Goal: Information Seeking & Learning: Learn about a topic

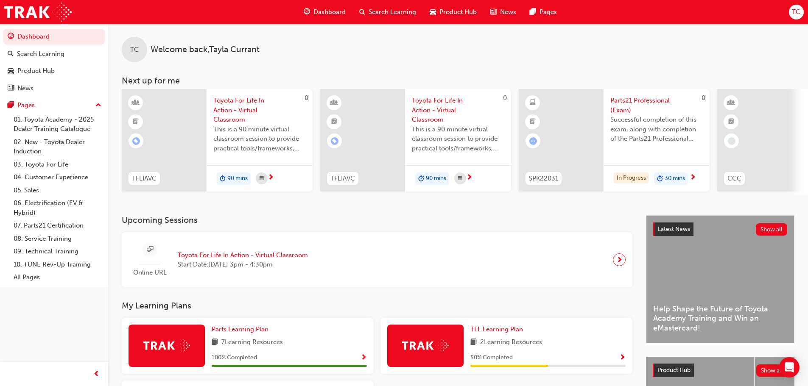
scroll to position [85, 0]
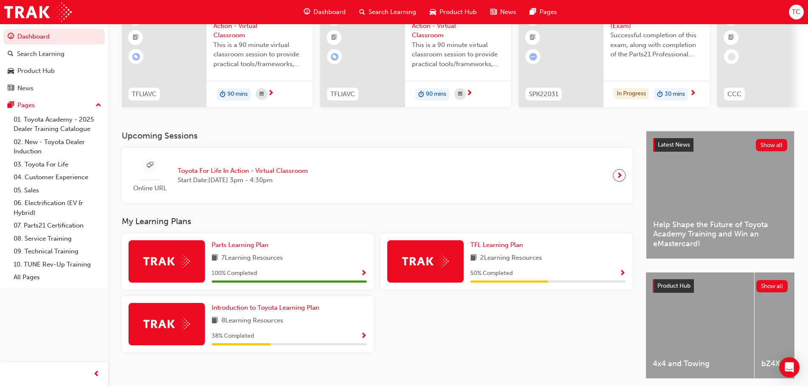
click at [160, 328] on img at bounding box center [166, 324] width 47 height 13
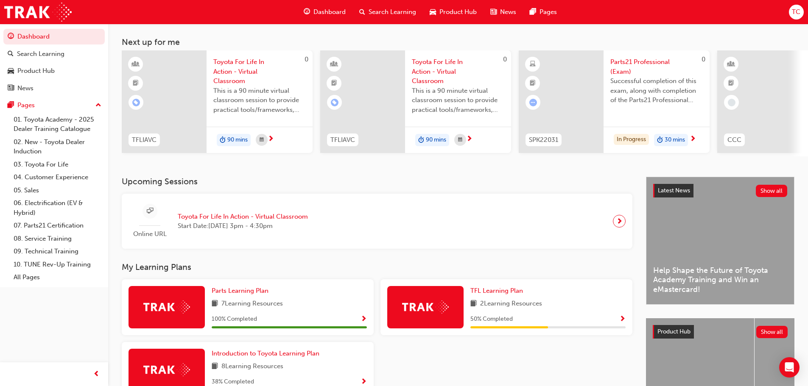
scroll to position [0, 0]
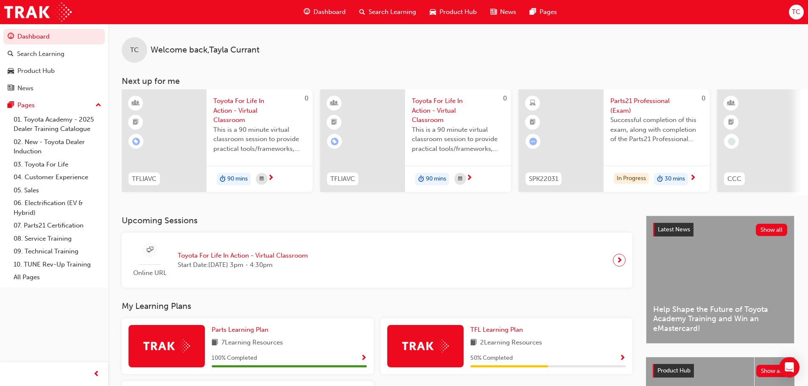
click at [696, 179] on span "next-icon" at bounding box center [692, 179] width 6 height 8
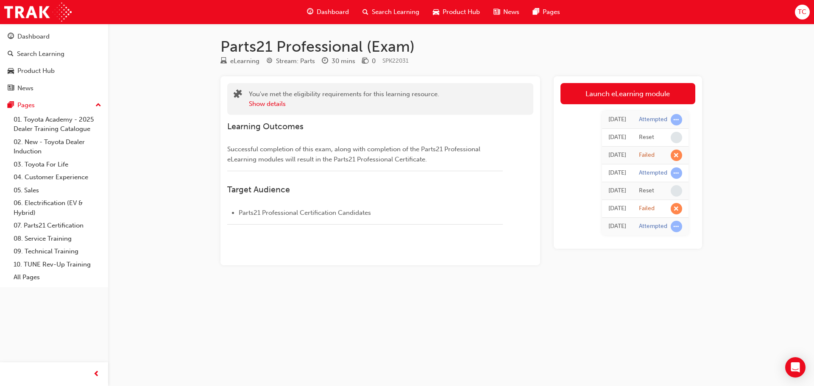
click at [682, 227] on span "learningRecordVerb_ATTEMPT-icon" at bounding box center [676, 226] width 11 height 11
click at [674, 238] on div "7 days ago Attempted 7 days ago Reset 7 days ago Failed 7 days ago Attempted 7 …" at bounding box center [627, 173] width 135 height 138
click at [258, 103] on button "Show details" at bounding box center [267, 104] width 37 height 10
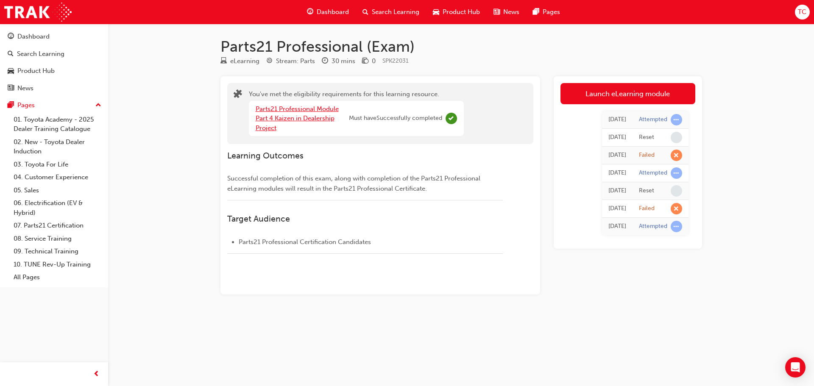
click at [283, 120] on link "Parts21 Professional Module Part 4 Kaizen in Dealership Project" at bounding box center [297, 118] width 83 height 27
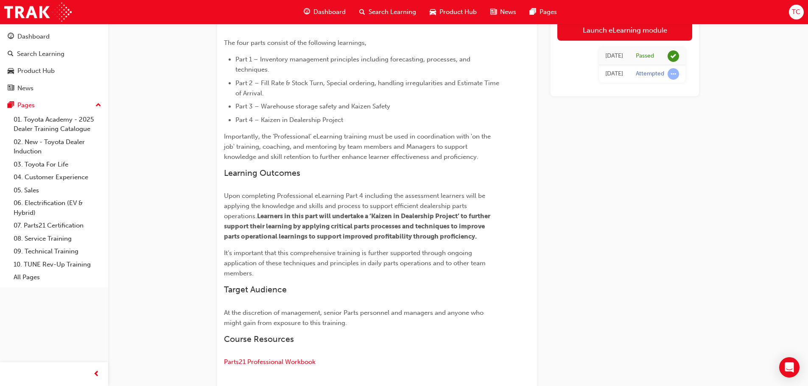
scroll to position [296, 0]
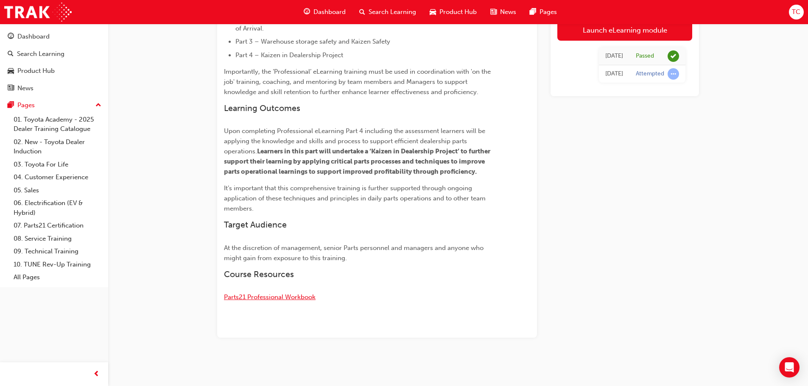
click at [293, 299] on span "Parts21 Professional Workbook" at bounding box center [270, 297] width 92 height 8
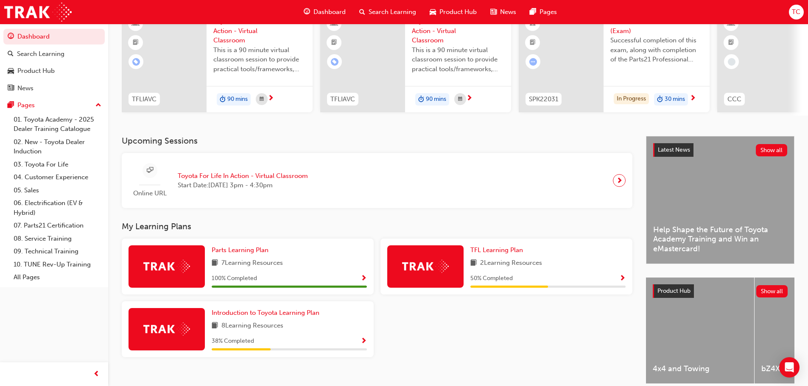
scroll to position [85, 0]
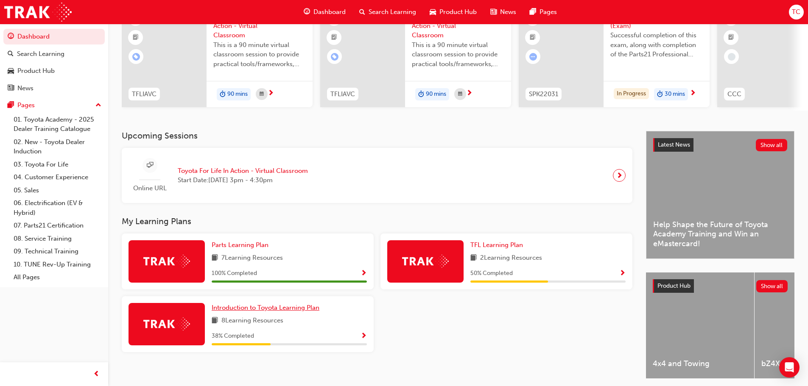
click at [247, 312] on span "Introduction to Toyota Learning Plan" at bounding box center [266, 308] width 108 height 8
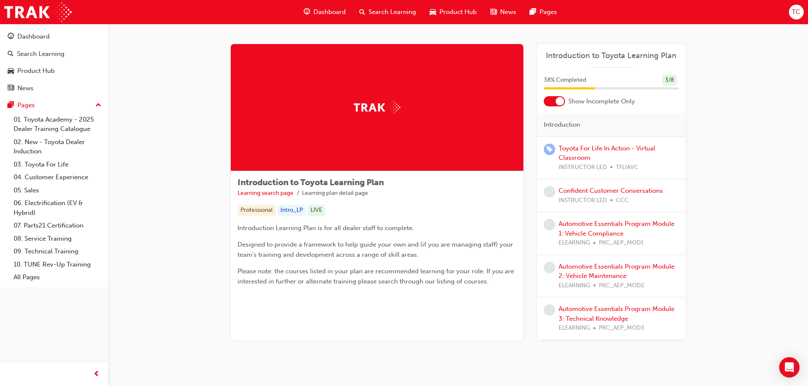
click at [451, 11] on span "Product Hub" at bounding box center [457, 12] width 37 height 10
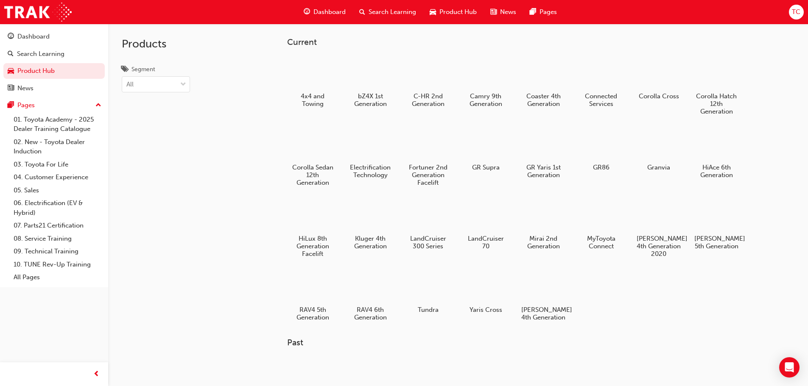
click at [328, 7] on div "Dashboard" at bounding box center [325, 11] width 56 height 17
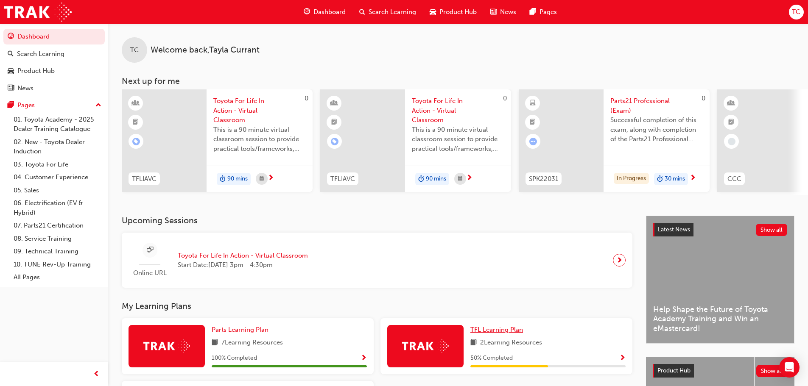
click at [515, 329] on link "TFL Learning Plan" at bounding box center [498, 330] width 56 height 10
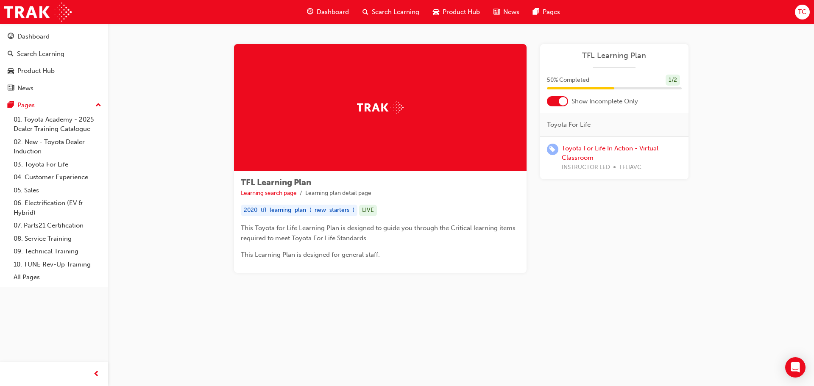
click at [391, 9] on span "Search Learning" at bounding box center [395, 12] width 47 height 10
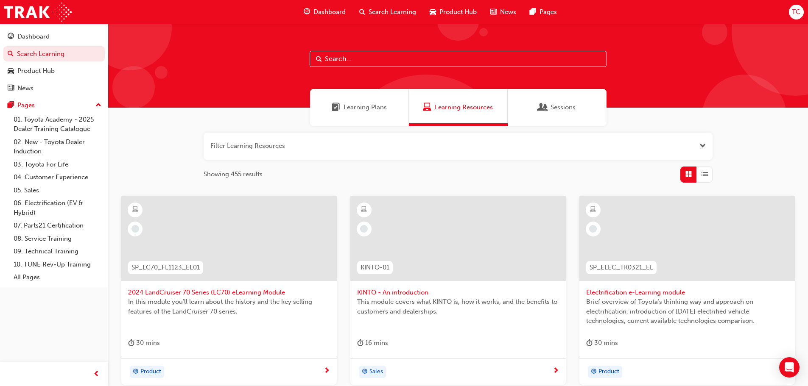
click at [321, 9] on span "Dashboard" at bounding box center [329, 12] width 32 height 10
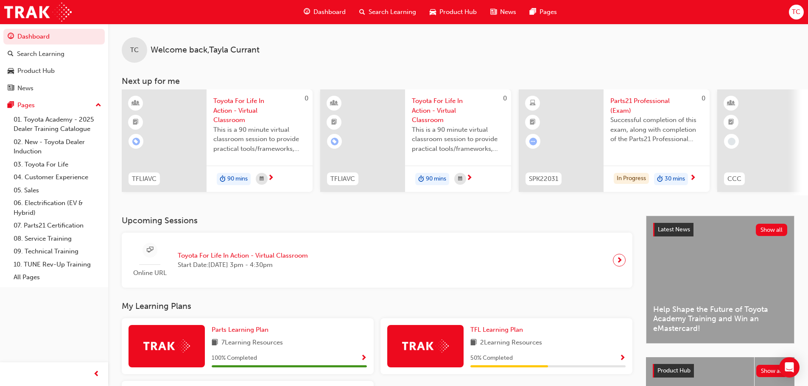
scroll to position [0, 503]
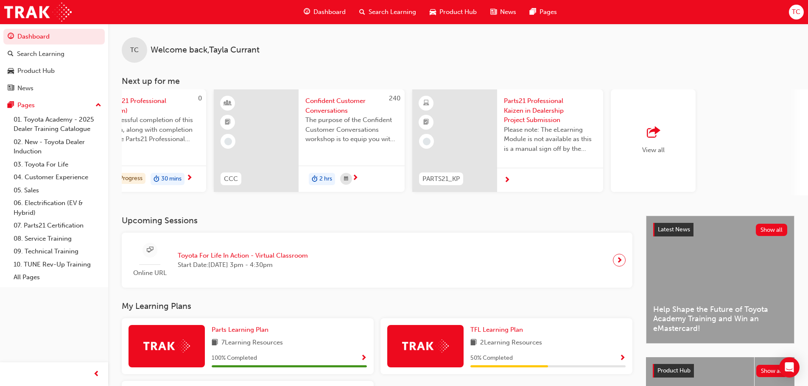
click at [668, 160] on div "View all" at bounding box center [652, 140] width 85 height 103
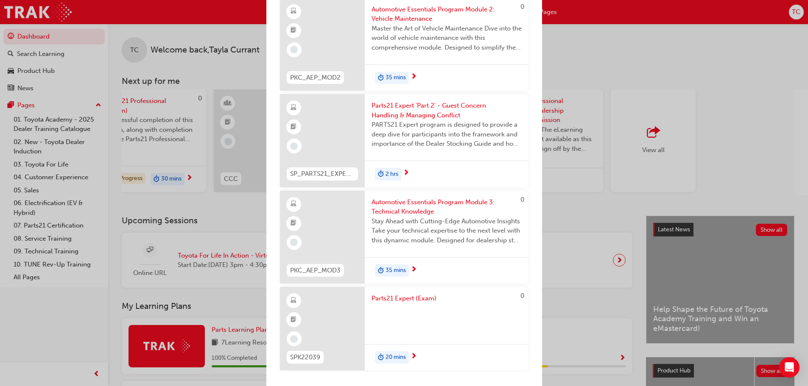
scroll to position [685, 0]
click at [568, 219] on div "Next up for me 0 TFLIAVC Toyota For Life In Action - Virtual Classroom This is …" at bounding box center [404, 193] width 808 height 386
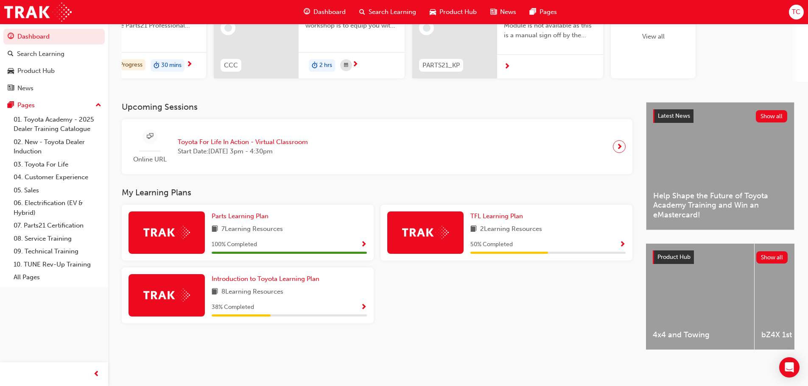
scroll to position [120, 0]
click at [227, 213] on span "Parts Learning Plan" at bounding box center [240, 216] width 57 height 8
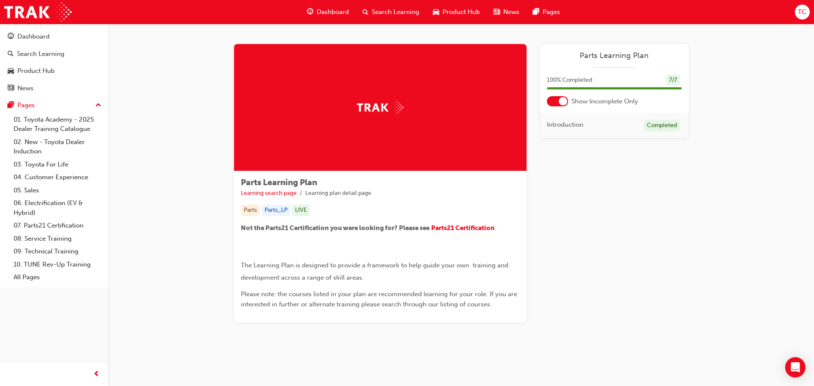
click at [557, 103] on div at bounding box center [557, 101] width 21 height 10
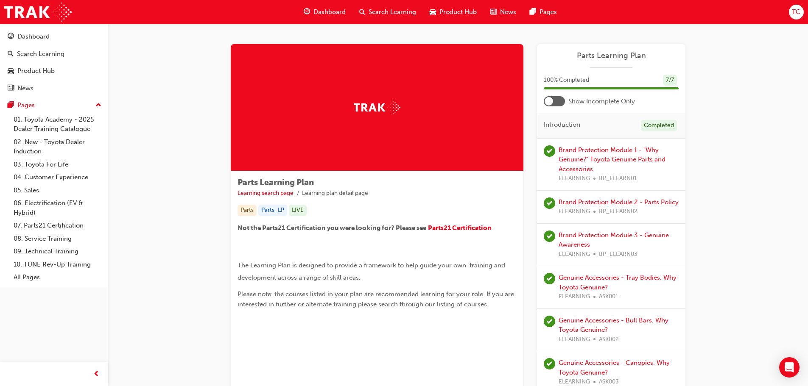
click at [320, 9] on span "Dashboard" at bounding box center [329, 12] width 32 height 10
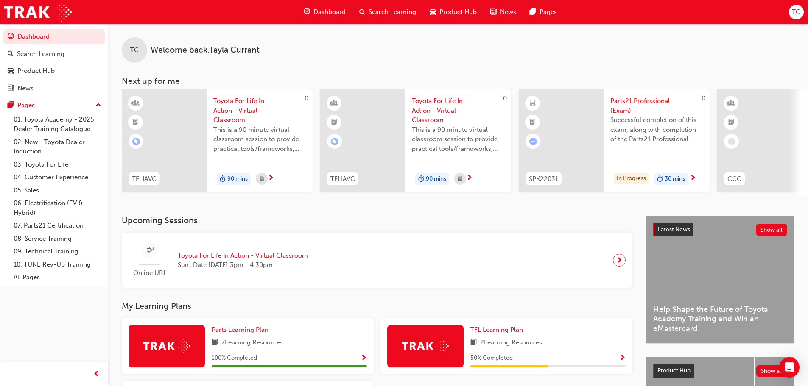
click at [647, 99] on span "Parts21 Professional (Exam)" at bounding box center [656, 105] width 92 height 19
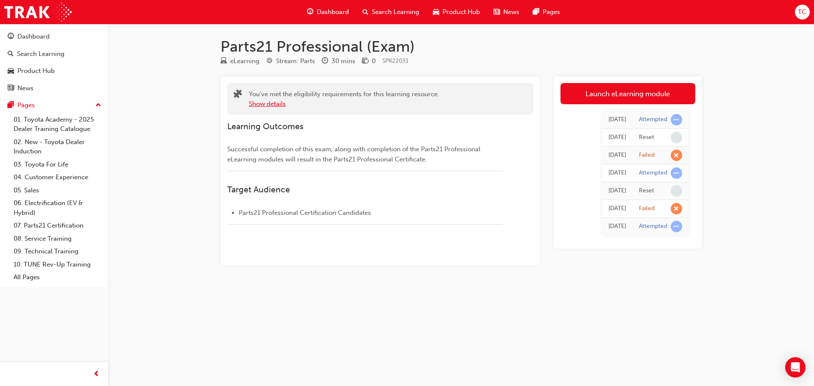
click at [279, 103] on button "Show details" at bounding box center [267, 104] width 37 height 10
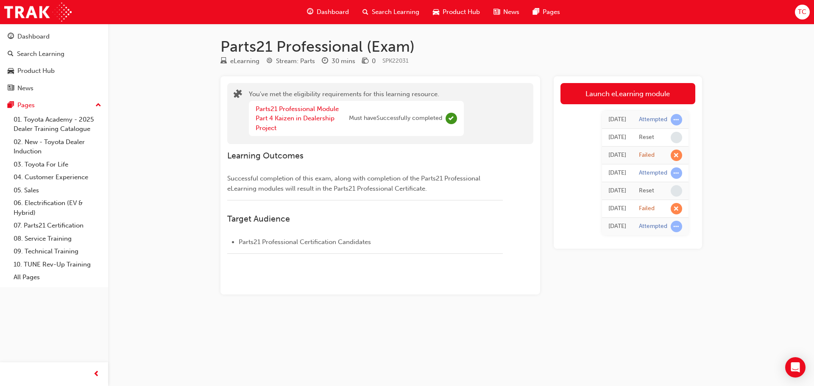
click at [345, 13] on span "Dashboard" at bounding box center [333, 12] width 32 height 10
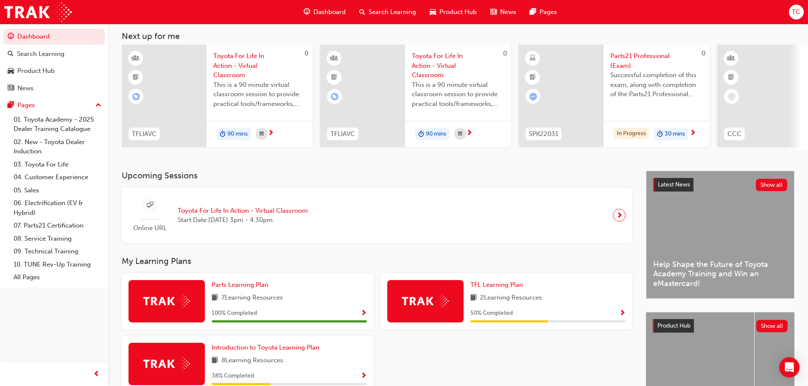
scroll to position [120, 0]
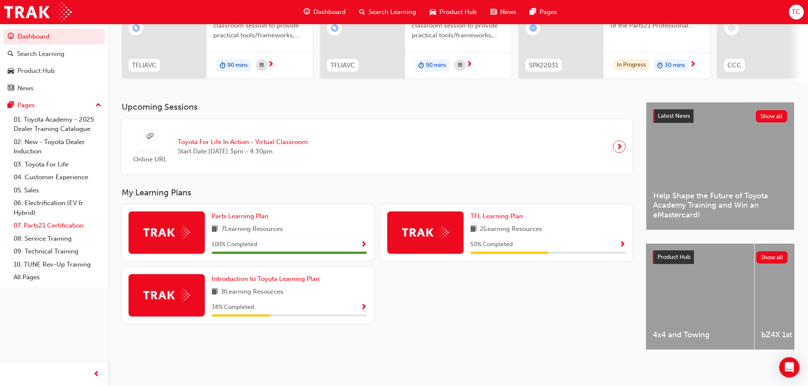
click at [62, 229] on link "07. Parts21 Certification" at bounding box center [57, 225] width 95 height 13
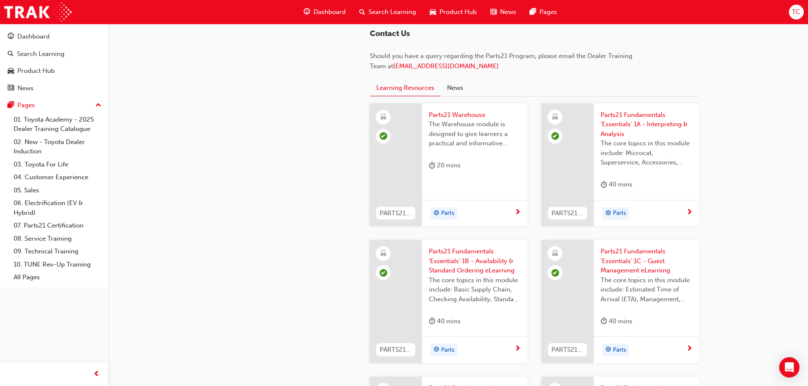
scroll to position [848, 0]
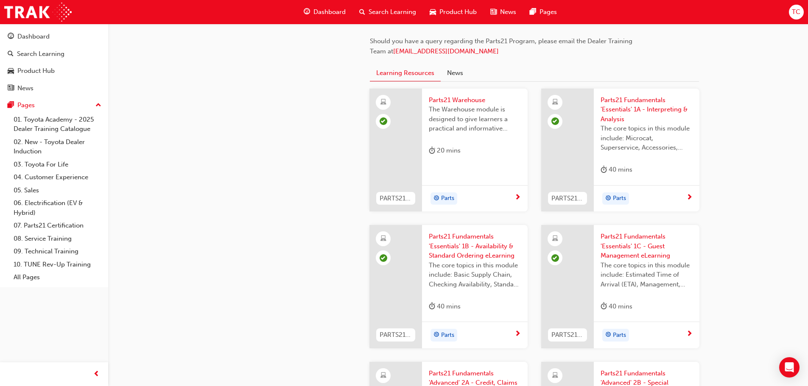
click at [466, 102] on span "Parts21 Warehouse" at bounding box center [475, 100] width 92 height 10
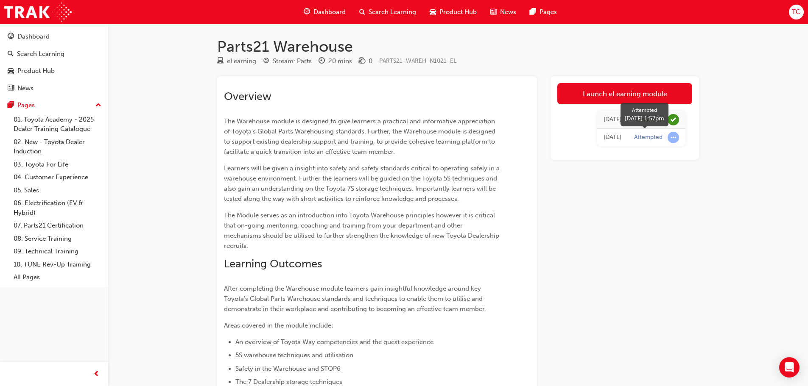
click at [669, 137] on span "learningRecordVerb_ATTEMPT-icon" at bounding box center [672, 137] width 11 height 11
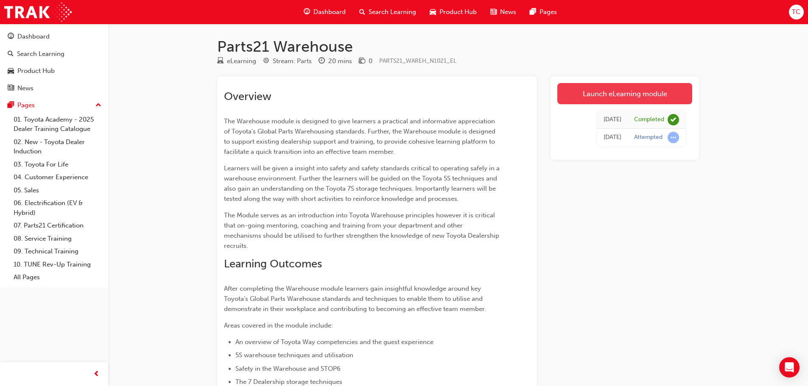
click at [606, 99] on link "Launch eLearning module" at bounding box center [624, 93] width 135 height 21
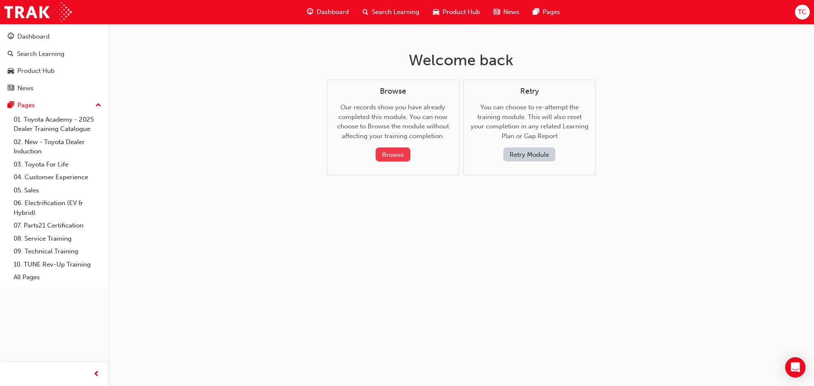
click at [390, 159] on button "Browse" at bounding box center [393, 155] width 35 height 14
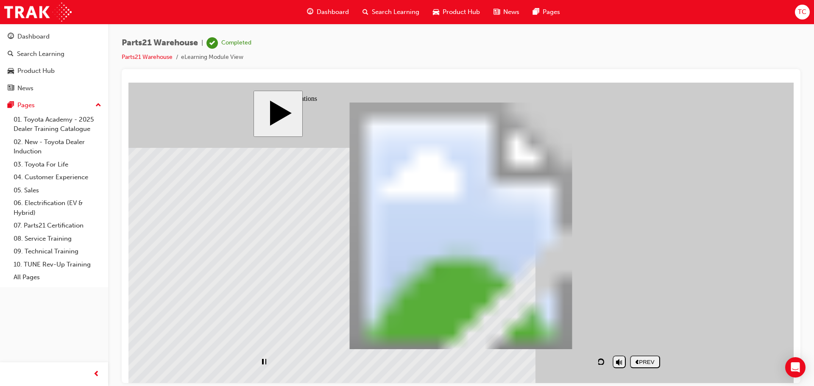
click at [641, 363] on div "PREV" at bounding box center [644, 362] width 23 height 6
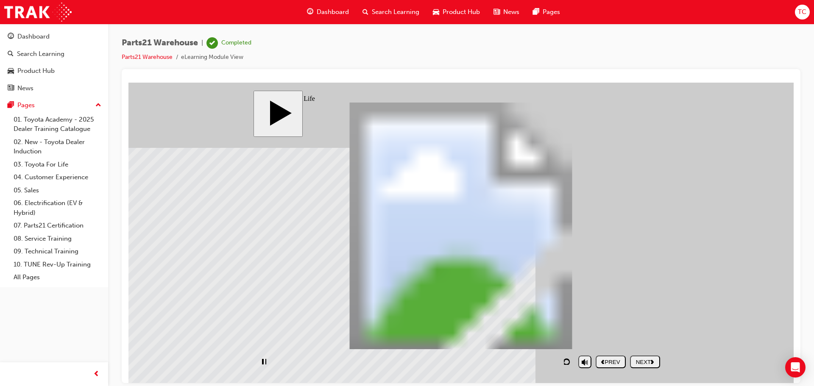
click at [322, 6] on div "Dashboard" at bounding box center [328, 11] width 56 height 17
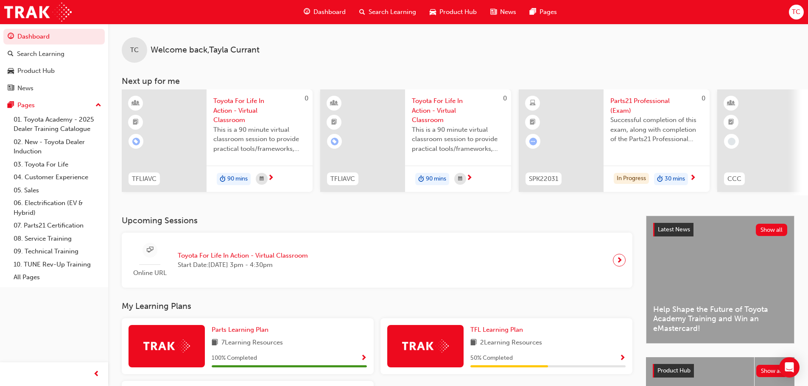
click at [621, 100] on span "Parts21 Professional (Exam)" at bounding box center [656, 105] width 92 height 19
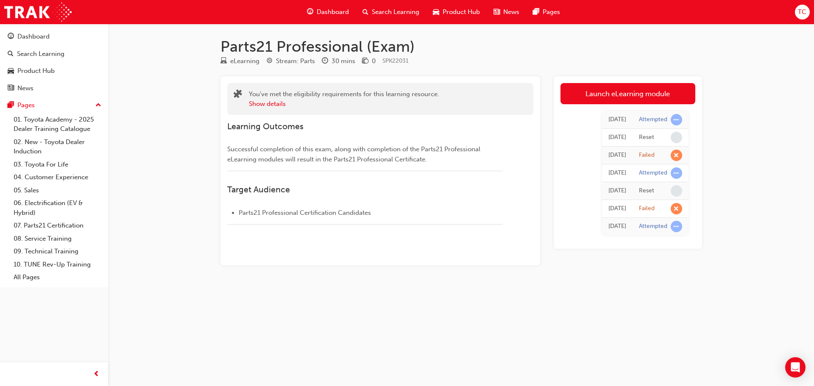
drag, startPoint x: 640, startPoint y: 120, endPoint x: 664, endPoint y: 124, distance: 24.5
click at [639, 120] on div "Attempted" at bounding box center [653, 120] width 28 height 8
click at [679, 118] on span "learningRecordVerb_ATTEMPT-icon" at bounding box center [676, 119] width 11 height 11
click at [615, 103] on link "Launch eLearning module" at bounding box center [627, 93] width 135 height 21
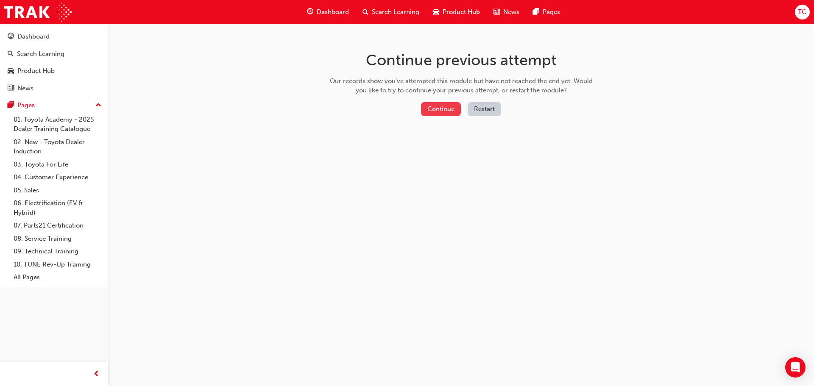
click at [434, 114] on button "Continue" at bounding box center [441, 109] width 40 height 14
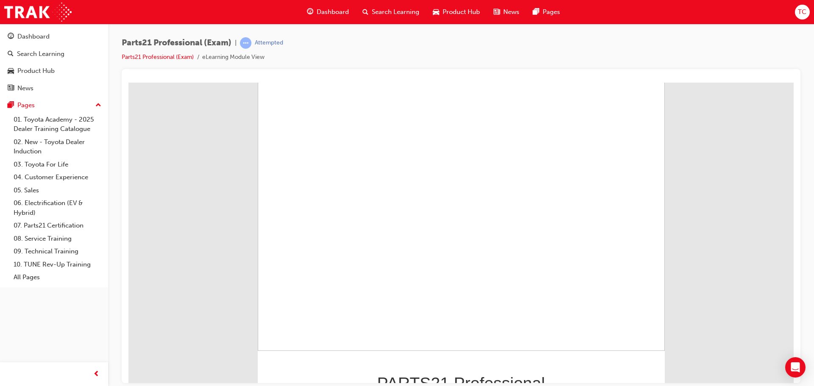
scroll to position [75, 0]
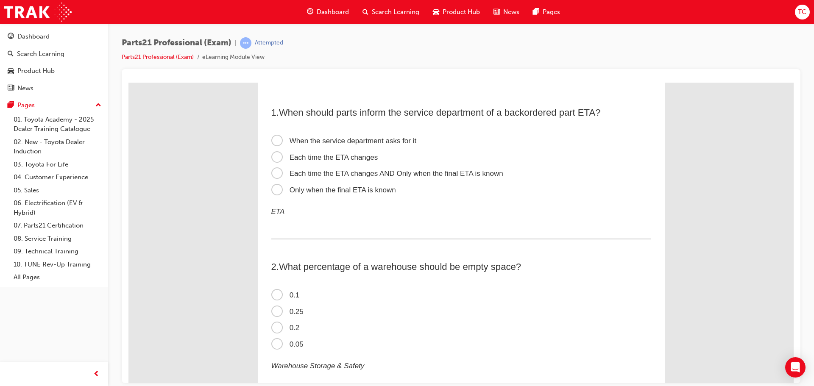
scroll to position [0, 0]
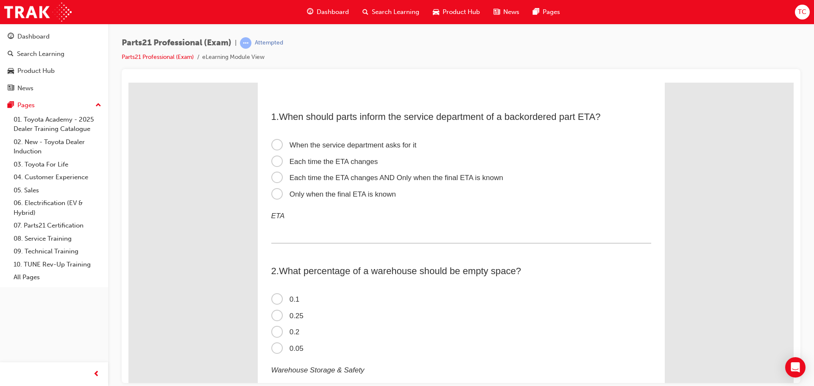
click at [442, 180] on span "Each time the ETA changes AND Only when the final ETA is known" at bounding box center [387, 177] width 232 height 8
click at [128, 82] on input "Each time the ETA changes AND Only when the final ETA is known" at bounding box center [128, 82] width 0 height 0
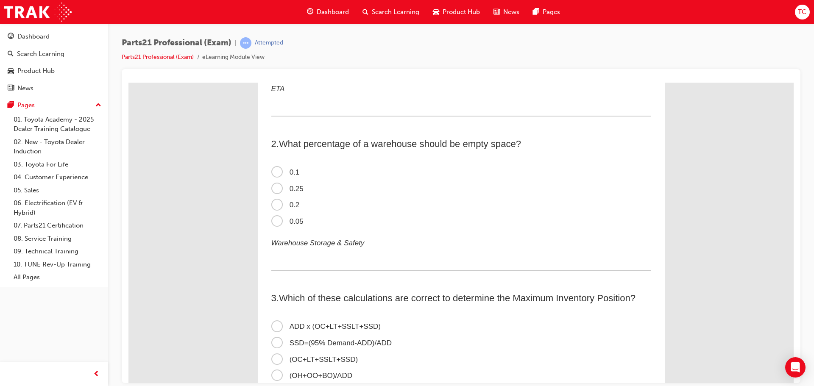
click at [295, 204] on span "0.2" at bounding box center [285, 205] width 28 height 8
click at [128, 82] on input "0.2" at bounding box center [128, 82] width 0 height 0
click at [290, 187] on span "0.25" at bounding box center [287, 188] width 32 height 8
click at [128, 82] on input "0.25" at bounding box center [128, 82] width 0 height 0
click at [298, 208] on label "0.2" at bounding box center [461, 205] width 380 height 17
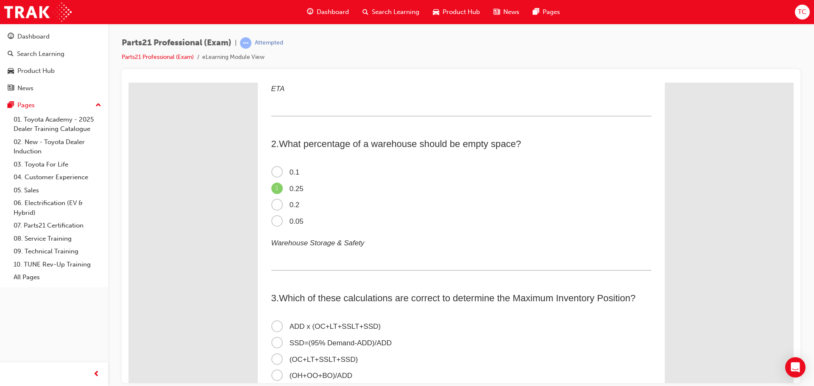
click at [128, 82] on input "0.2" at bounding box center [128, 82] width 0 height 0
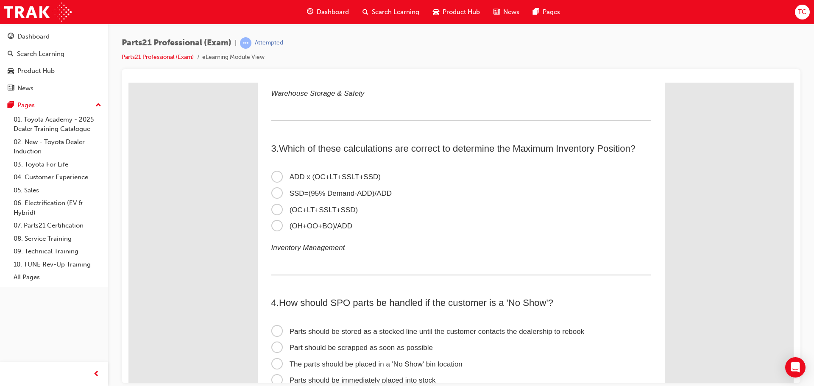
scroll to position [297, 0]
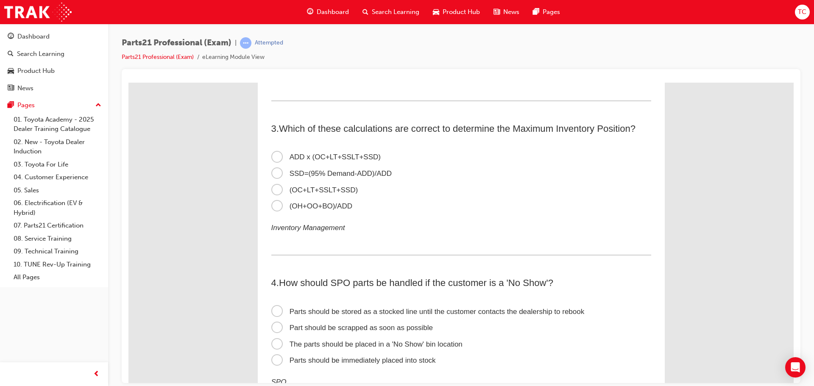
click at [330, 192] on span "(OC+LT+SSLT+SSD)" at bounding box center [314, 190] width 87 height 8
click at [128, 82] on input "(OC+LT+SSLT+SSD)" at bounding box center [128, 82] width 0 height 0
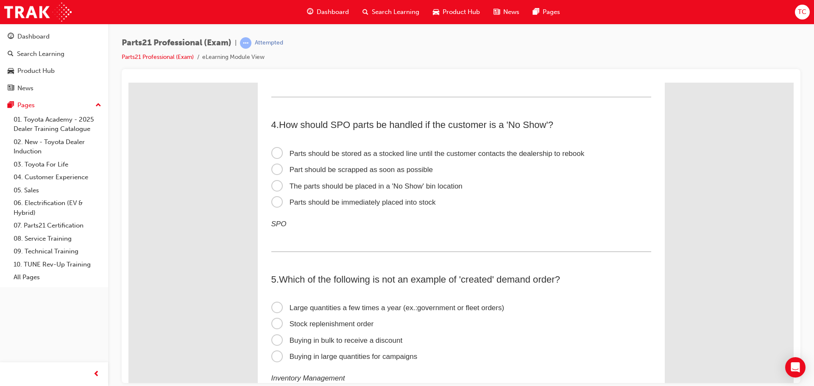
scroll to position [466, 0]
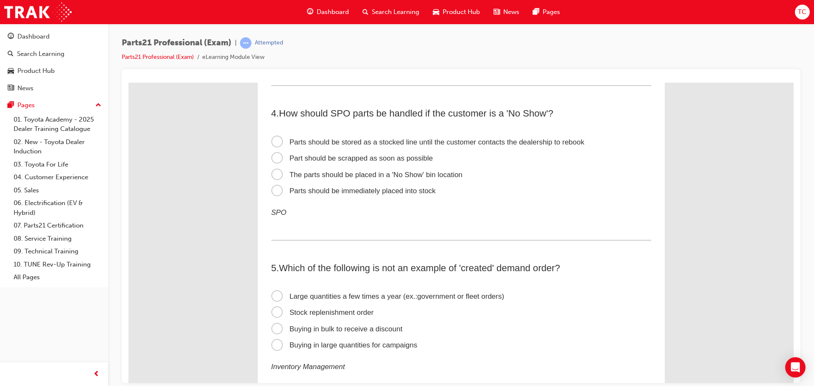
click at [326, 141] on span "Parts should be stored as a stocked line until the customer contacts the dealer…" at bounding box center [427, 142] width 313 height 8
click at [128, 82] on input "Parts should be stored as a stocked line until the customer contacts the dealer…" at bounding box center [128, 82] width 0 height 0
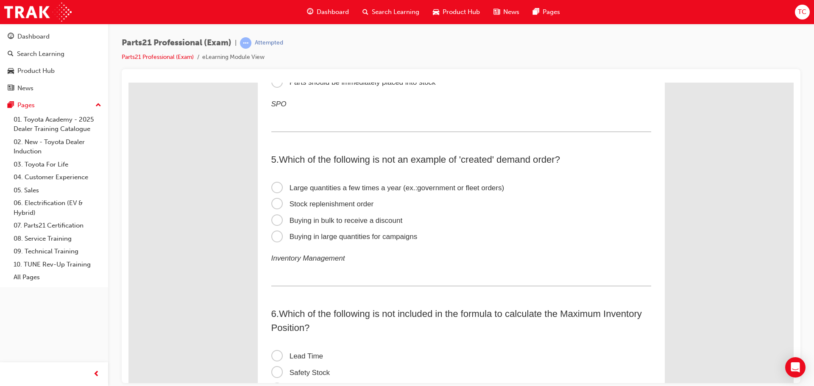
scroll to position [593, 0]
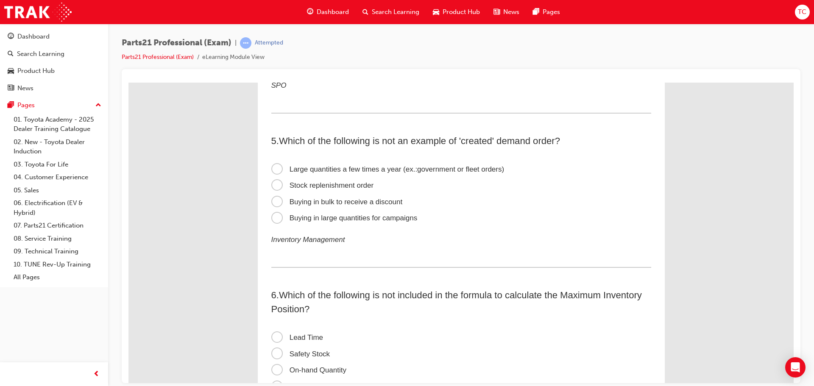
click at [273, 168] on span "Large quantities a few times a year (ex.:government or fleet orders)" at bounding box center [387, 169] width 233 height 8
click at [128, 82] on input "Large quantities a few times a year (ex.:government or fleet orders)" at bounding box center [128, 82] width 0 height 0
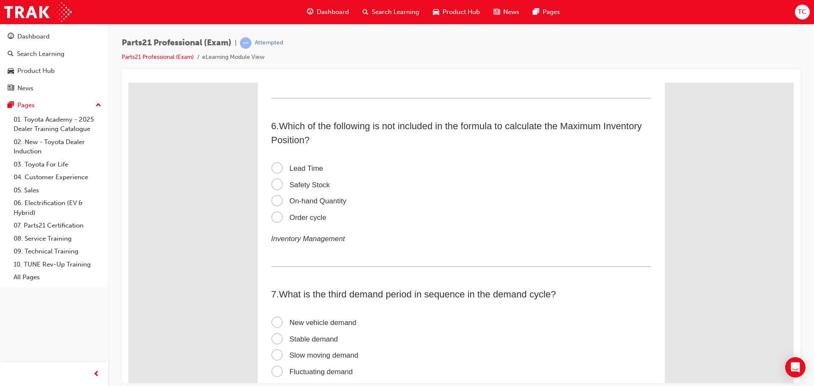
scroll to position [763, 0]
click at [303, 204] on span "On-hand Quantity" at bounding box center [308, 200] width 75 height 8
click at [128, 82] on input "On-hand Quantity" at bounding box center [128, 82] width 0 height 0
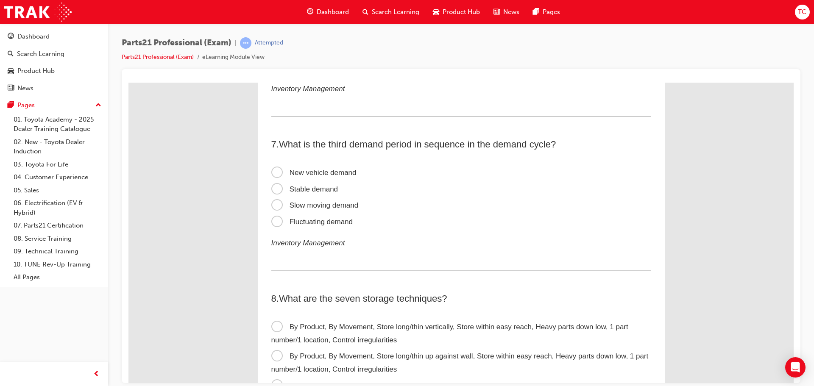
scroll to position [933, 0]
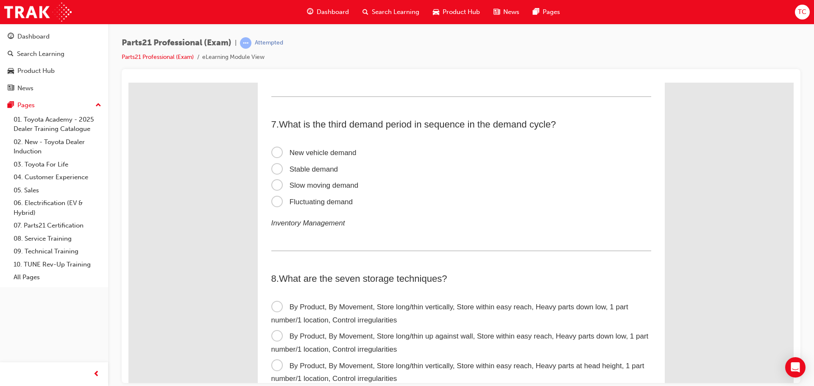
click at [281, 173] on span "Stable demand" at bounding box center [304, 169] width 67 height 8
click at [128, 82] on input "Stable demand" at bounding box center [128, 82] width 0 height 0
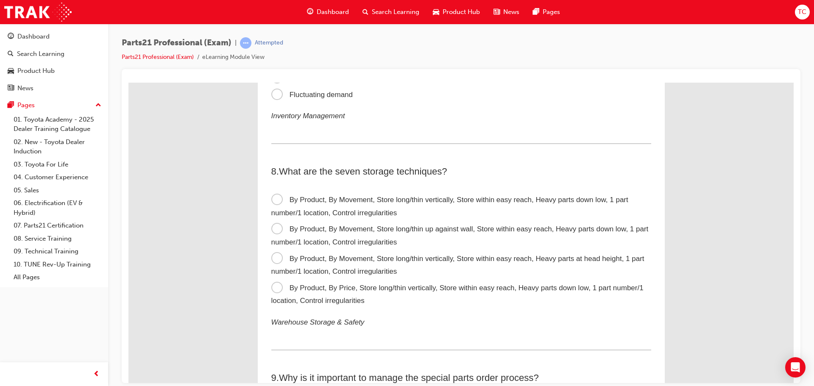
scroll to position [1102, 0]
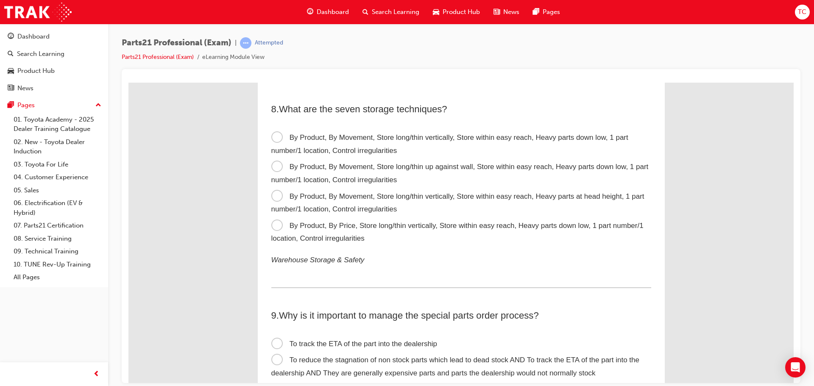
click at [288, 140] on span "By Product, By Movement, Store long/thin vertically, Store within easy reach, H…" at bounding box center [449, 143] width 357 height 21
click at [128, 82] on input "By Product, By Movement, Store long/thin vertically, Store within easy reach, H…" at bounding box center [128, 82] width 0 height 0
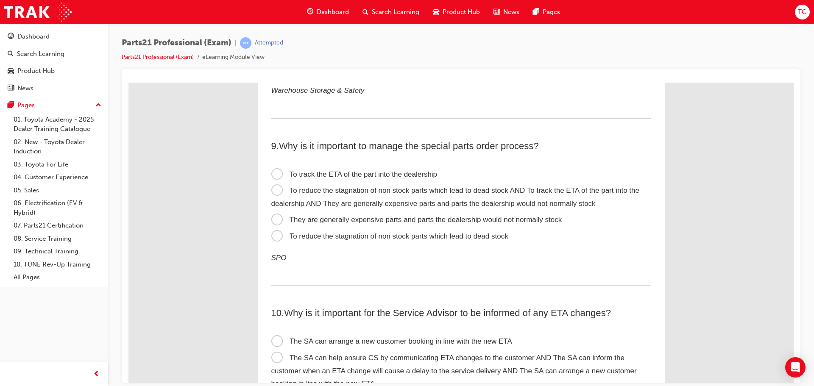
scroll to position [1314, 0]
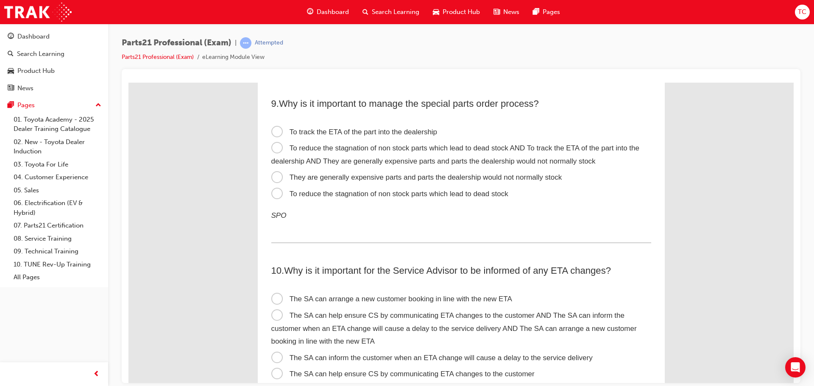
click at [271, 149] on span "To reduce the stagnation of non stock parts which lead to dead stock AND To tra…" at bounding box center [455, 154] width 368 height 21
click at [128, 82] on input "To reduce the stagnation of non stock parts which lead to dead stock AND To tra…" at bounding box center [128, 82] width 0 height 0
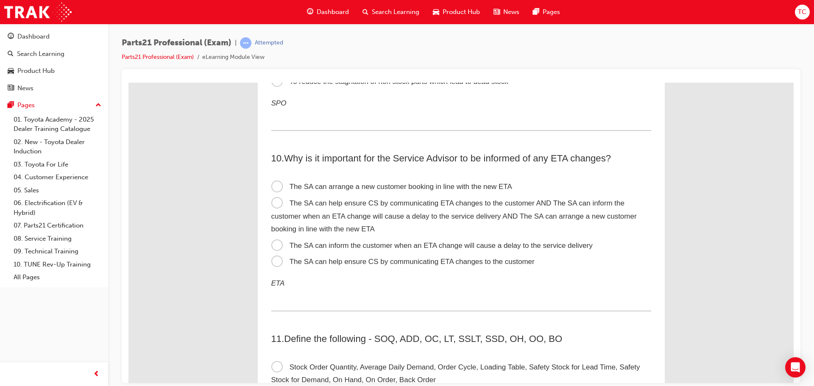
scroll to position [1441, 0]
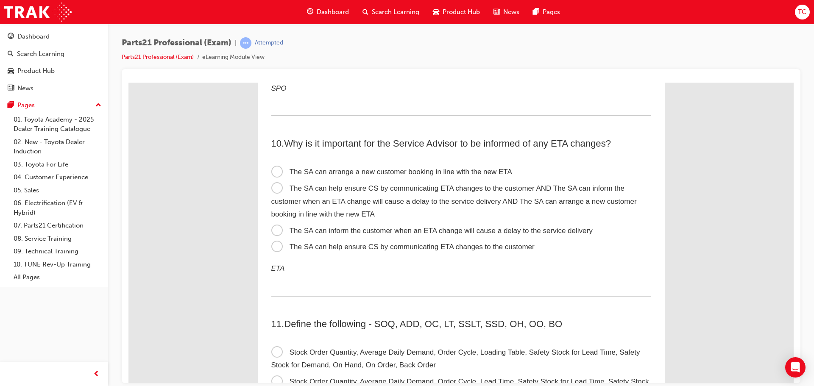
click at [281, 190] on span "The SA can help ensure CS by communicating ETA changes to the customer AND The …" at bounding box center [453, 201] width 365 height 34
click at [128, 82] on input "The SA can help ensure CS by communicating ETA changes to the customer AND The …" at bounding box center [128, 82] width 0 height 0
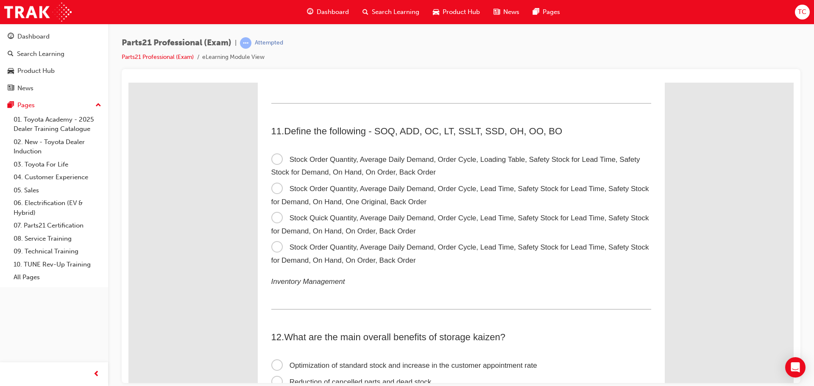
scroll to position [1653, 0]
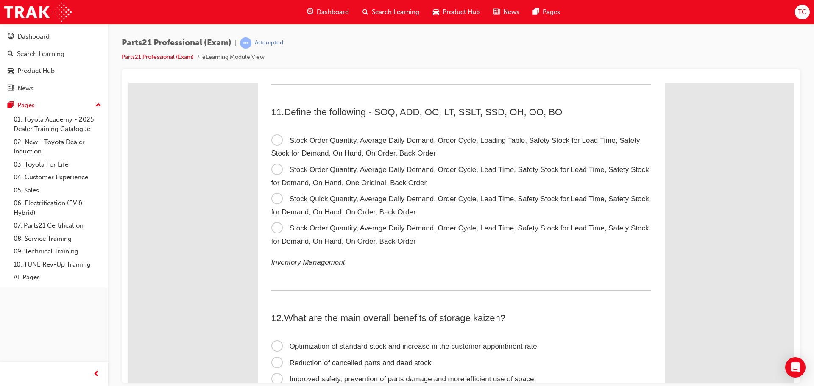
click at [282, 236] on span "Stock Order Quantity, Average Daily Demand, Order Cycle, Lead Time, Safety Stoc…" at bounding box center [460, 234] width 378 height 21
click at [128, 82] on input "Stock Order Quantity, Average Daily Demand, Order Cycle, Lead Time, Safety Stoc…" at bounding box center [128, 82] width 0 height 0
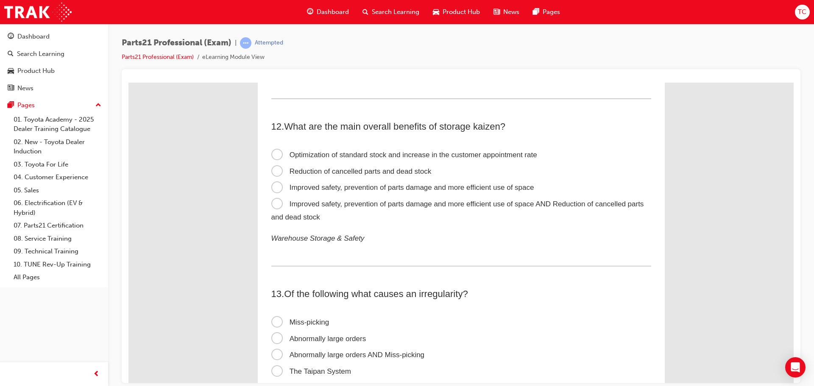
scroll to position [1865, 0]
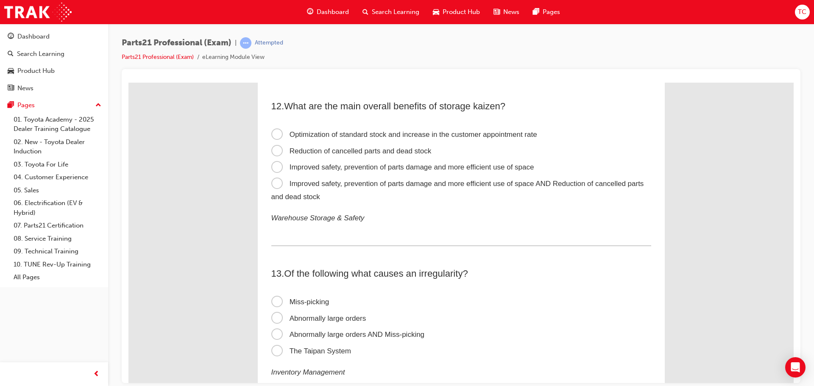
click at [276, 185] on span "Improved safety, prevention of parts damage and more efficient use of space AND…" at bounding box center [457, 189] width 373 height 21
click at [128, 82] on input "Improved safety, prevention of parts damage and more efficient use of space AND…" at bounding box center [128, 82] width 0 height 0
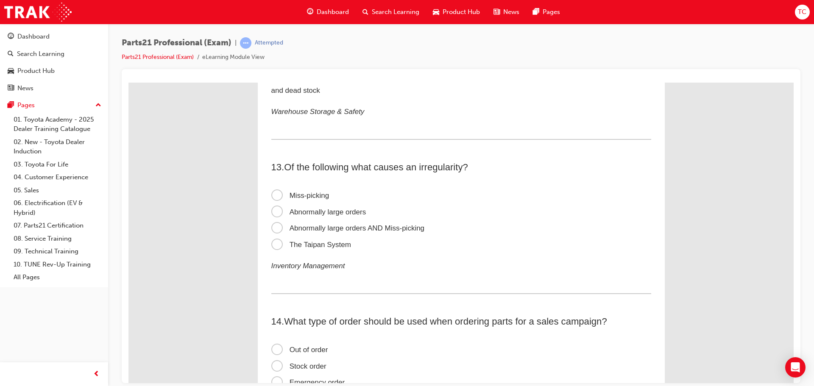
scroll to position [1992, 0]
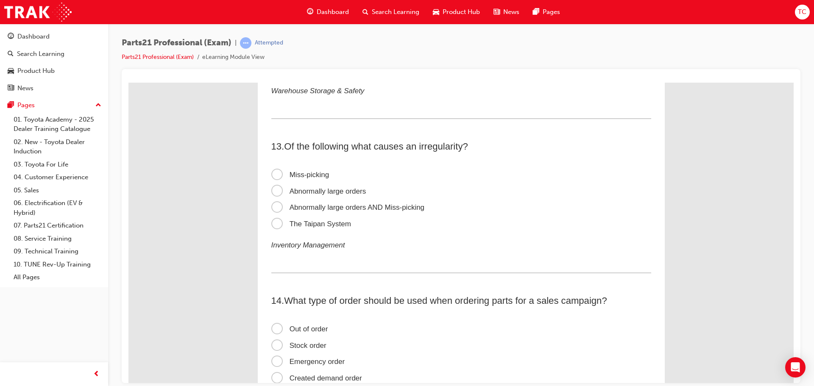
click at [323, 211] on span "Abnormally large orders AND Miss-picking" at bounding box center [347, 207] width 153 height 8
click at [128, 82] on input "Abnormally large orders AND Miss-picking" at bounding box center [128, 82] width 0 height 0
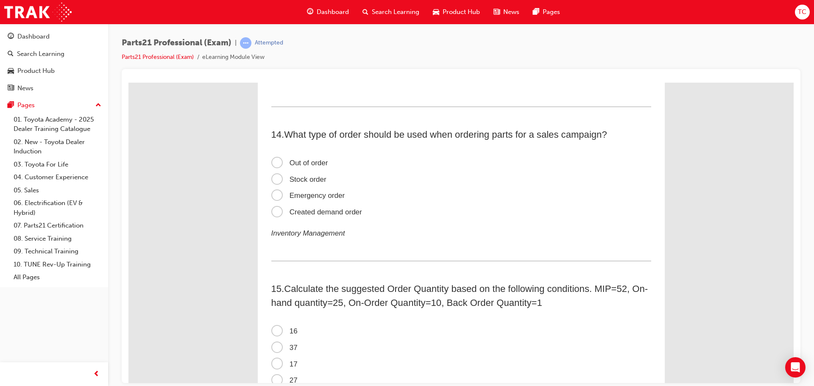
scroll to position [2162, 0]
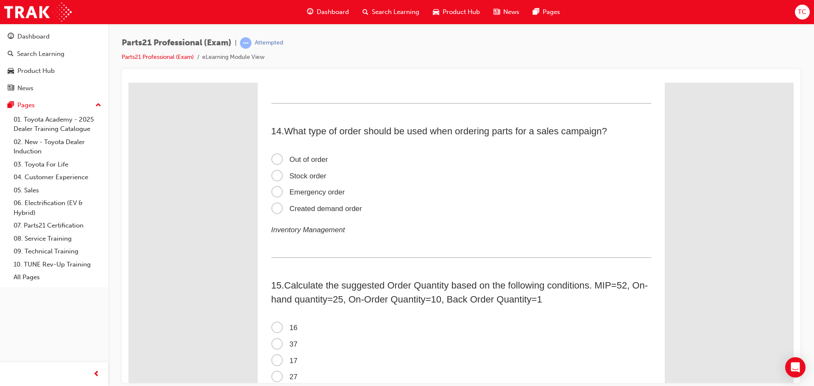
click at [311, 197] on label "Emergency order" at bounding box center [461, 192] width 380 height 17
click at [128, 82] on input "Emergency order" at bounding box center [128, 82] width 0 height 0
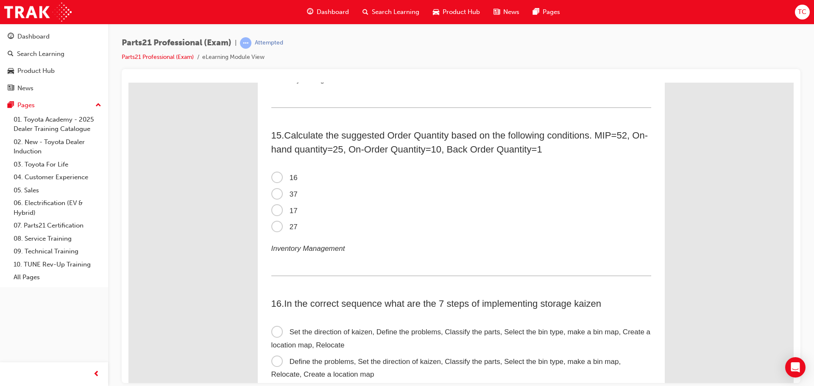
scroll to position [2332, 0]
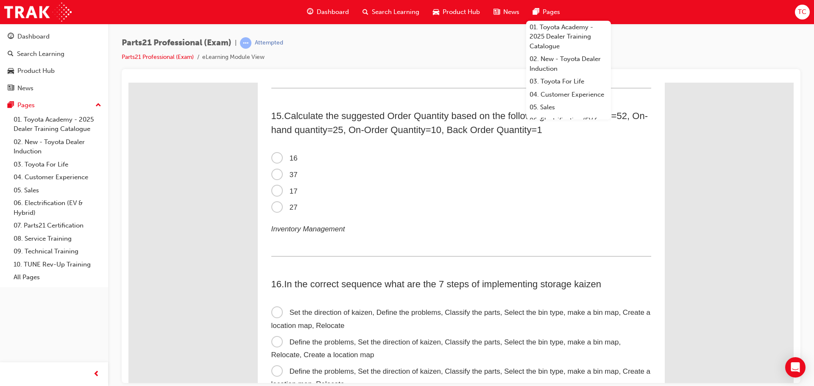
click at [276, 156] on span "16" at bounding box center [284, 158] width 26 height 8
click at [128, 82] on input "16" at bounding box center [128, 82] width 0 height 0
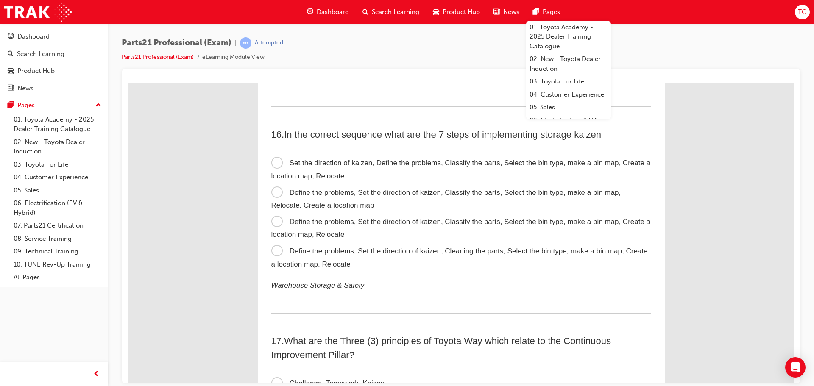
scroll to position [2501, 0]
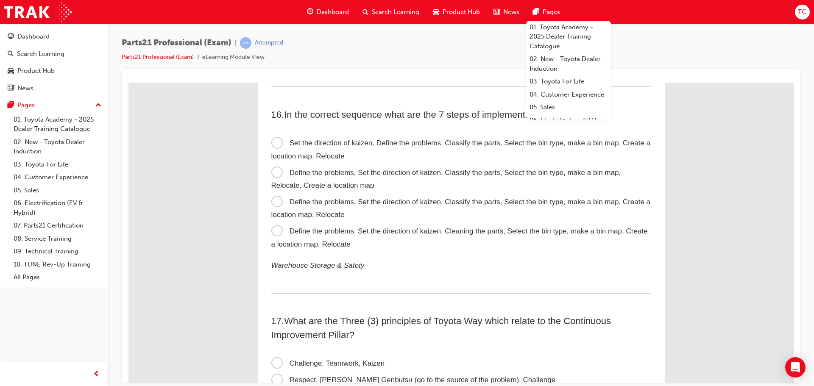
click at [455, 269] on p "Warehouse Storage & Safety" at bounding box center [461, 265] width 380 height 13
click at [716, 187] on div "1 . When should parts inform the service department of a backordered part ETA? …" at bounding box center [460, 195] width 665 height 5228
drag, startPoint x: 498, startPoint y: 128, endPoint x: 491, endPoint y: 128, distance: 6.4
click at [496, 128] on div "16 . In the correct sequence what are the 7 steps of implementing storage kaize…" at bounding box center [461, 200] width 380 height 186
click at [482, 110] on span "In the correct sequence what are the 7 steps of implementing storage kaizen" at bounding box center [442, 114] width 317 height 11
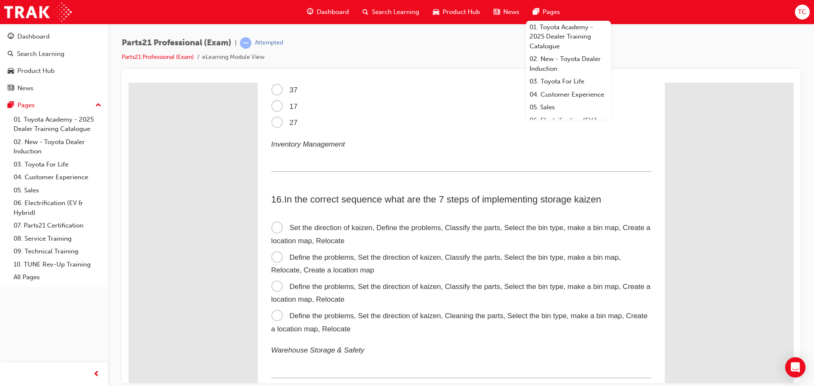
scroll to position [2459, 0]
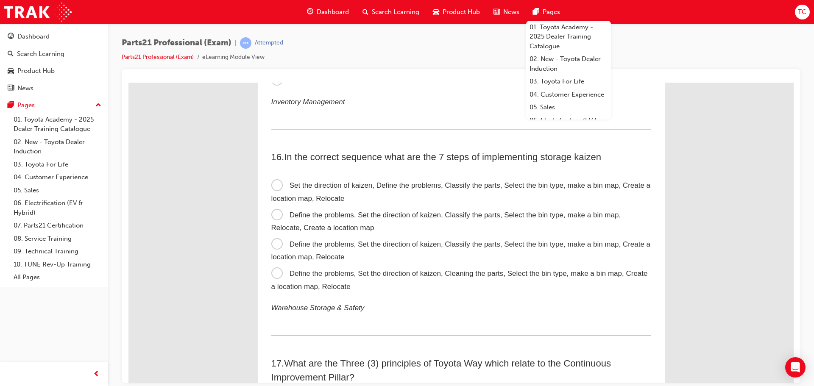
click at [274, 246] on span "Define the problems, Set the direction of kaizen, Classify the parts, Select th…" at bounding box center [460, 250] width 379 height 21
click at [128, 82] on input "Define the problems, Set the direction of kaizen, Classify the parts, Select th…" at bounding box center [128, 82] width 0 height 0
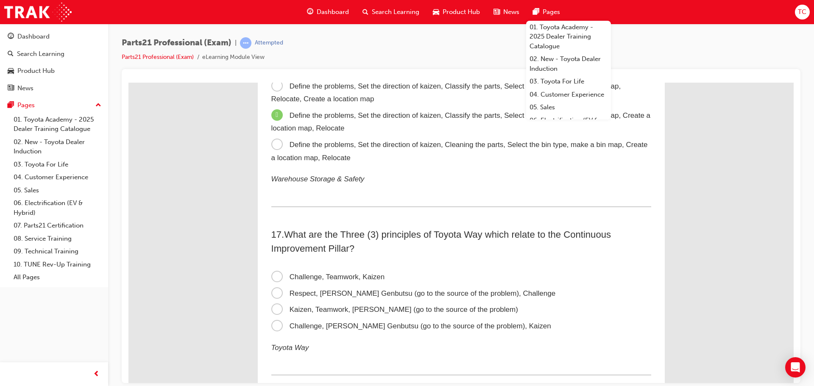
scroll to position [2671, 0]
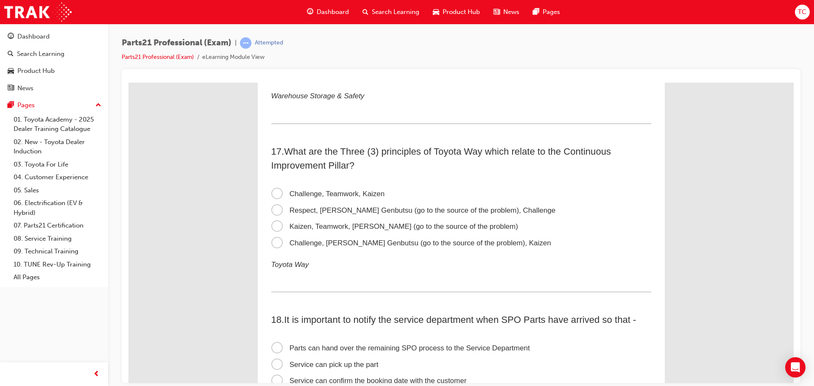
click at [276, 225] on span "Kaizen, Teamwork, [PERSON_NAME] (go to the source of the problem)" at bounding box center [394, 226] width 247 height 8
click at [128, 82] on input "Kaizen, Teamwork, [PERSON_NAME] (go to the source of the problem)" at bounding box center [128, 82] width 0 height 0
click at [449, 242] on span "Challenge, [PERSON_NAME] Genbutsu (go to the source of the problem), Kaizen" at bounding box center [411, 243] width 280 height 8
click at [128, 82] on input "Challenge, [PERSON_NAME] Genbutsu (go to the source of the problem), Kaizen" at bounding box center [128, 82] width 0 height 0
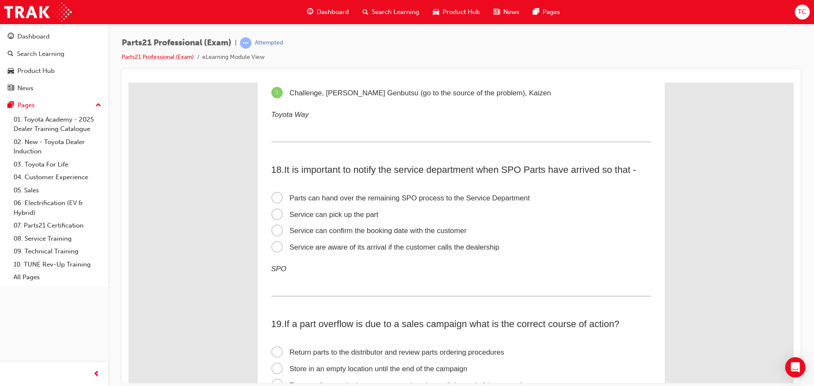
scroll to position [2840, 0]
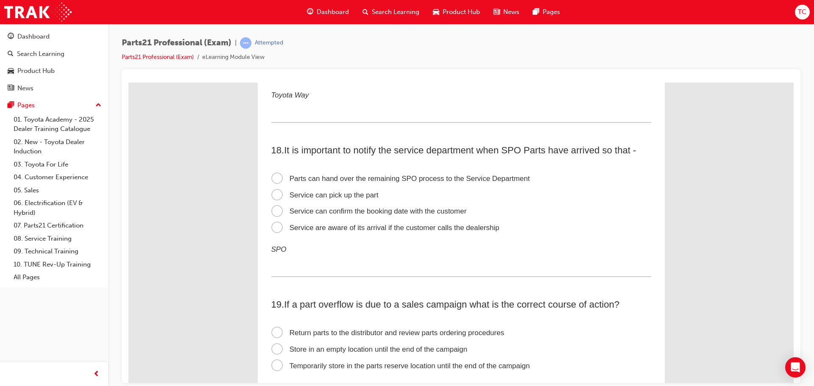
click at [319, 210] on span "Service can confirm the booking date with the customer" at bounding box center [368, 211] width 195 height 8
click at [128, 82] on input "Service can confirm the booking date with the customer" at bounding box center [128, 82] width 0 height 0
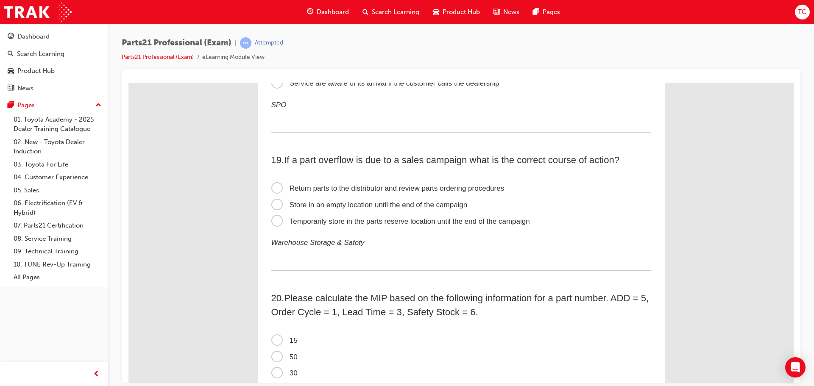
scroll to position [3010, 0]
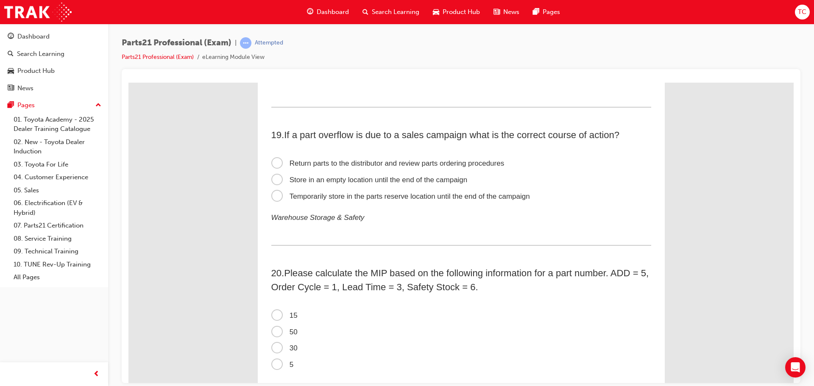
click at [413, 197] on span "Temporarily store in the parts reserve location until the end of the campaign" at bounding box center [400, 196] width 259 height 8
click at [128, 82] on input "Temporarily store in the parts reserve location until the end of the campaign" at bounding box center [128, 82] width 0 height 0
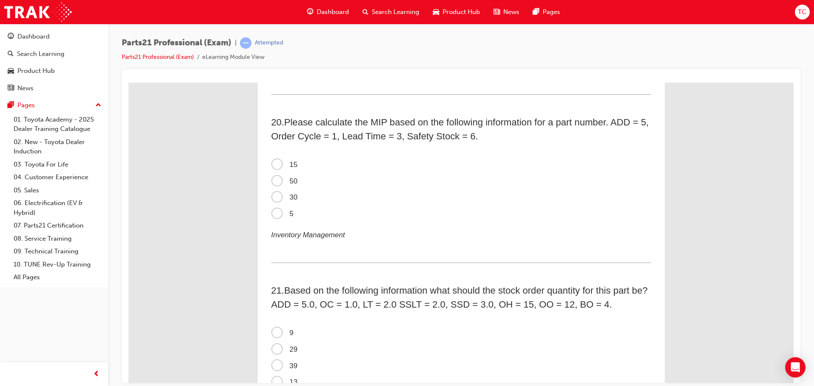
scroll to position [3179, 0]
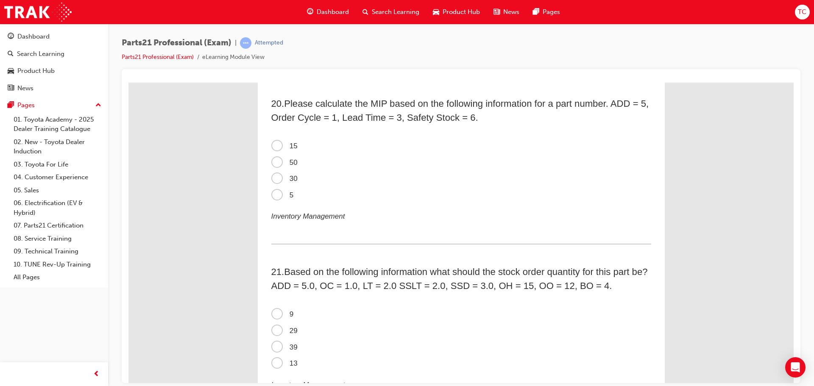
click at [289, 164] on span "50" at bounding box center [284, 162] width 26 height 8
click at [128, 82] on input "50" at bounding box center [128, 82] width 0 height 0
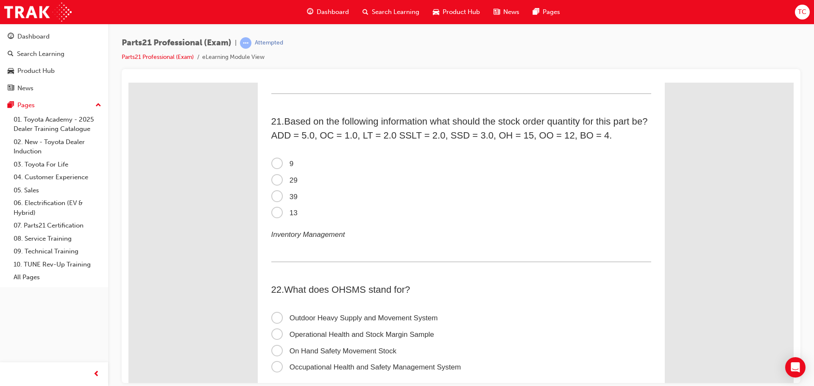
scroll to position [3349, 0]
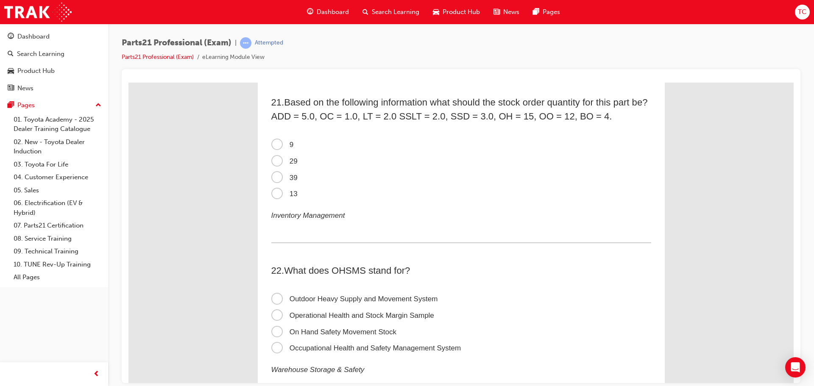
click at [287, 143] on span "9" at bounding box center [282, 144] width 22 height 8
click at [128, 82] on input "9" at bounding box center [128, 82] width 0 height 0
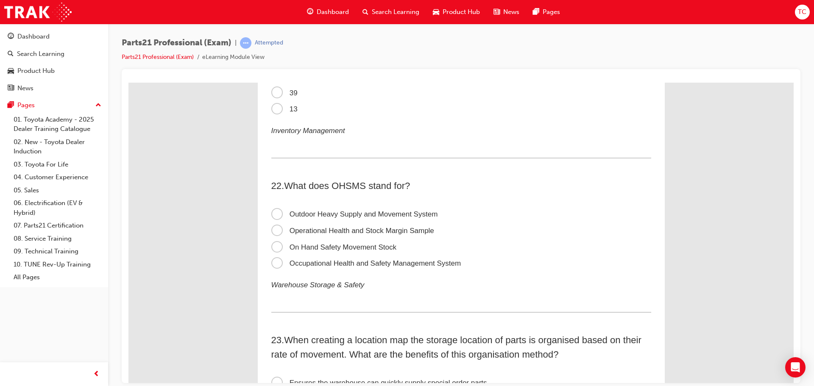
scroll to position [3476, 0]
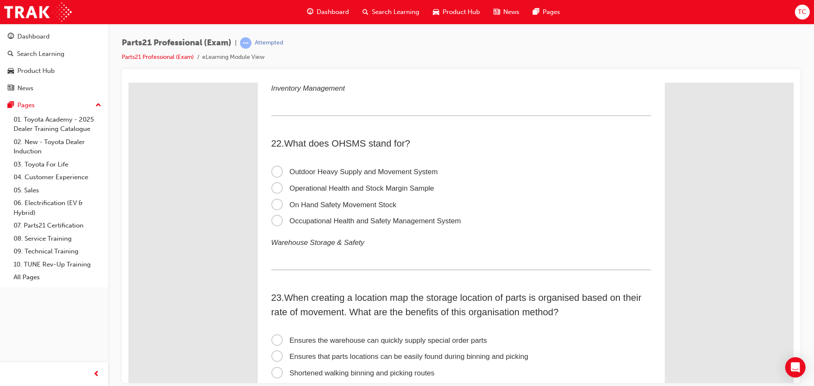
click at [337, 225] on span "Occupational Health and Safety Management System" at bounding box center [366, 221] width 190 height 8
click at [128, 82] on input "Occupational Health and Safety Management System" at bounding box center [128, 82] width 0 height 0
click at [353, 148] on span "What does OHSMS stand for?" at bounding box center [347, 143] width 126 height 11
copy span "OHSMS"
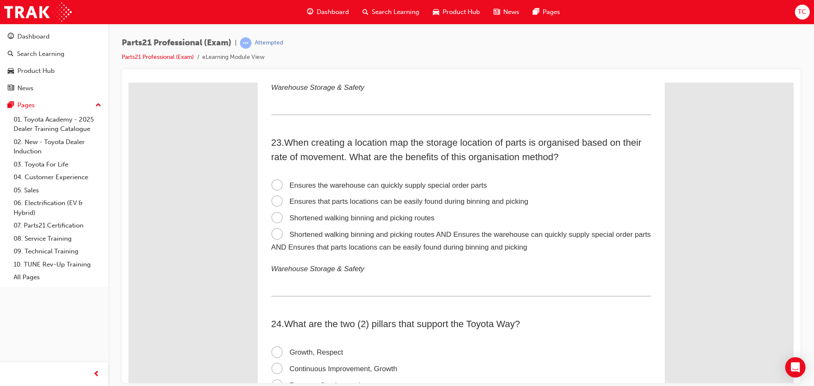
scroll to position [3646, 0]
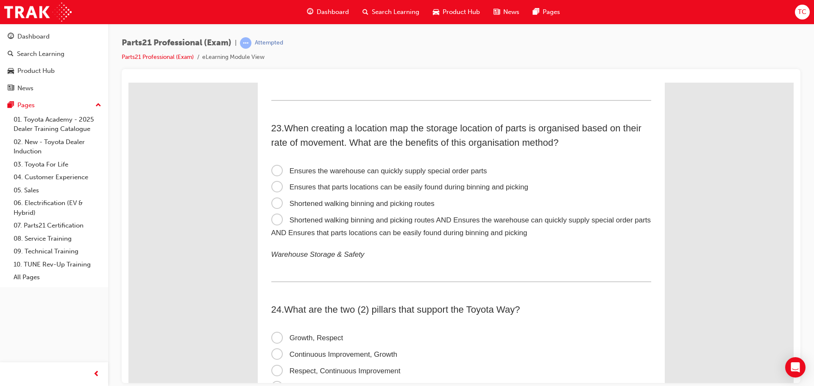
click at [339, 205] on span "Shortened walking binning and picking routes" at bounding box center [352, 203] width 163 height 8
click at [128, 82] on input "Shortened walking binning and picking routes" at bounding box center [128, 82] width 0 height 0
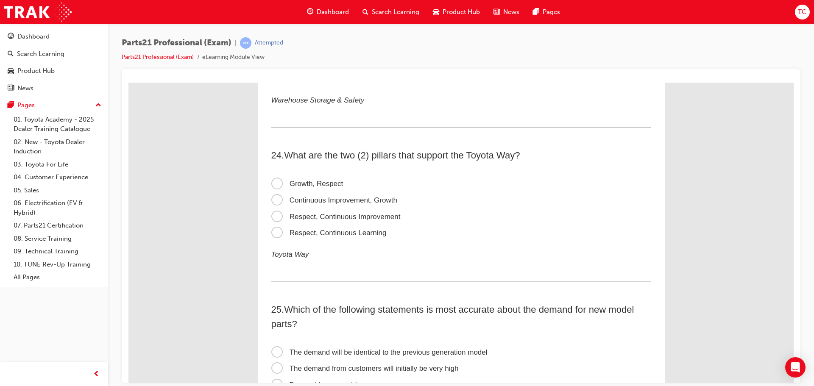
scroll to position [3815, 0]
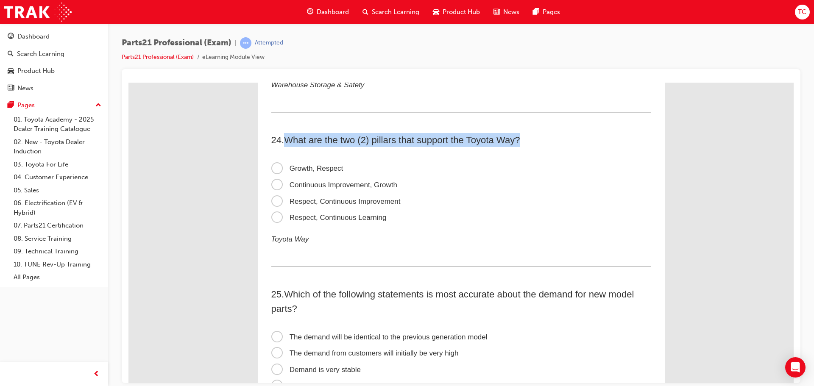
drag, startPoint x: 283, startPoint y: 141, endPoint x: 524, endPoint y: 140, distance: 241.6
click at [524, 140] on h2 "24 . What are the two (2) pillars that support the Toyota Way?" at bounding box center [461, 140] width 380 height 14
copy span "What are the two (2) pillars that support the Toyota Way?"
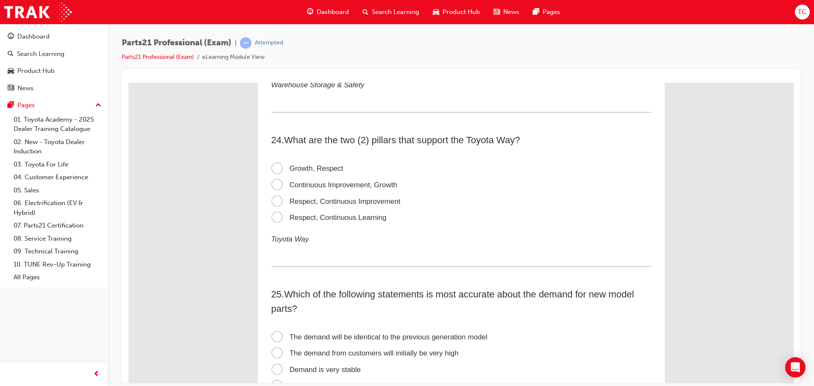
click at [351, 203] on span "Respect, Continuous Improvement" at bounding box center [335, 201] width 129 height 8
click at [128, 82] on input "Respect, Continuous Improvement" at bounding box center [128, 82] width 0 height 0
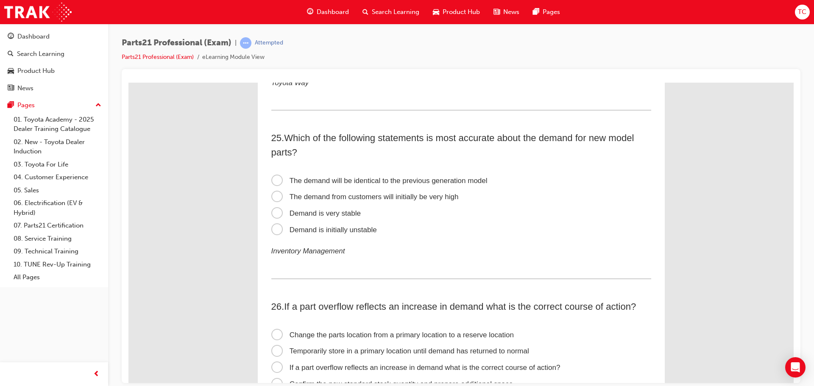
scroll to position [3985, 0]
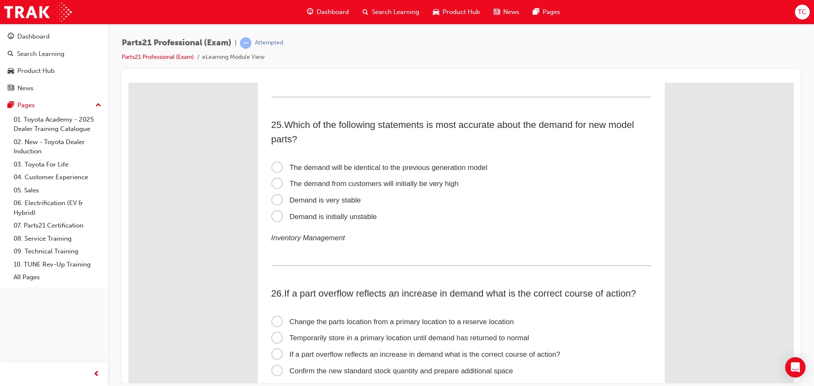
click at [299, 200] on span "Demand is very stable" at bounding box center [315, 200] width 89 height 8
click at [128, 82] on input "Demand is very stable" at bounding box center [128, 82] width 0 height 0
click at [328, 220] on span "Demand is initially unstable" at bounding box center [324, 216] width 106 height 8
click at [128, 82] on input "Demand is initially unstable" at bounding box center [128, 82] width 0 height 0
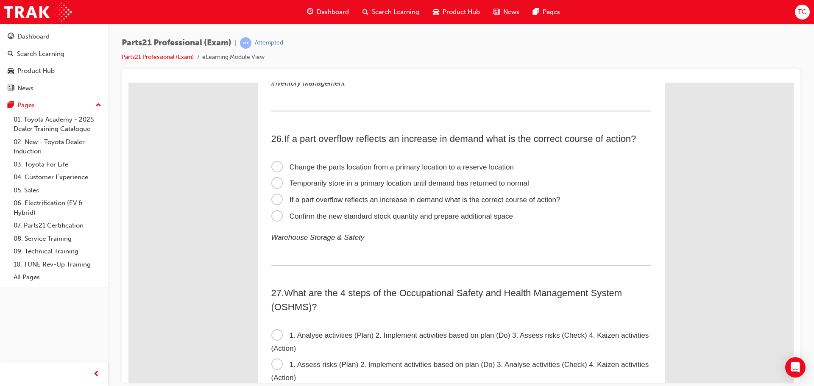
scroll to position [4154, 0]
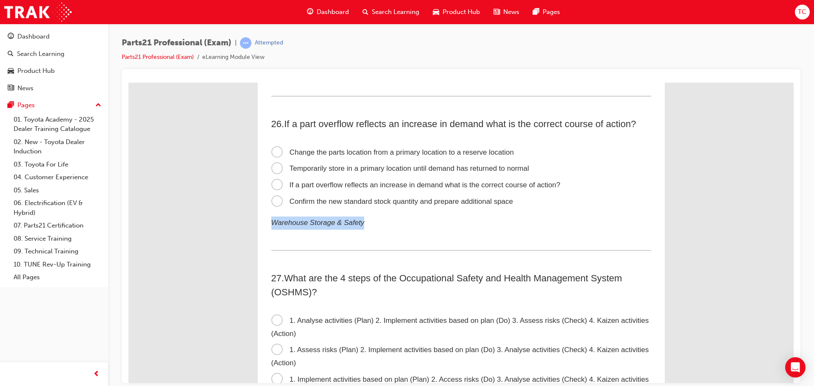
drag, startPoint x: 359, startPoint y: 223, endPoint x: 263, endPoint y: 223, distance: 96.2
click at [547, 226] on p "Warehouse Storage & Safety" at bounding box center [461, 222] width 380 height 13
click at [450, 201] on span "Confirm the new standard stock quantity and prepare additional space" at bounding box center [392, 201] width 242 height 8
click at [128, 82] on input "Confirm the new standard stock quantity and prepare additional space" at bounding box center [128, 82] width 0 height 0
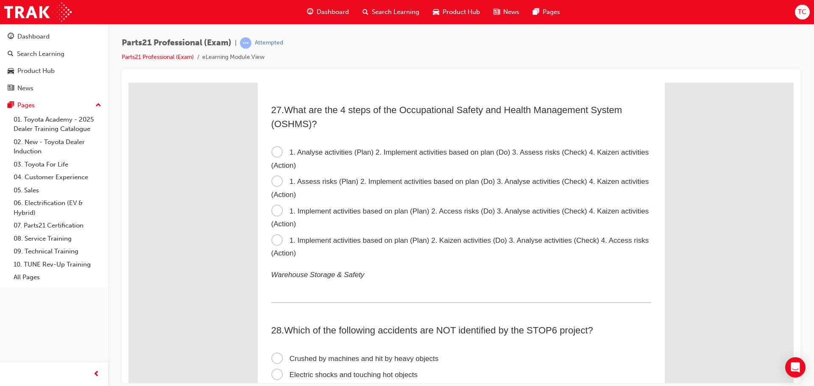
scroll to position [4324, 0]
click at [278, 147] on span "1. Analyse activities (Plan) 2. Implement activities based on plan (Do) 3. Asse…" at bounding box center [460, 157] width 378 height 21
click at [128, 82] on input "1. Analyse activities (Plan) 2. Implement activities based on plan (Do) 3. Asse…" at bounding box center [128, 82] width 0 height 0
click at [308, 184] on label "1. Assess risks (Plan) 2. Implement activities based on plan (Do) 3. Analyse ac…" at bounding box center [461, 186] width 380 height 29
click at [128, 82] on input "1. Assess risks (Plan) 2. Implement activities based on plan (Do) 3. Analyse ac…" at bounding box center [128, 82] width 0 height 0
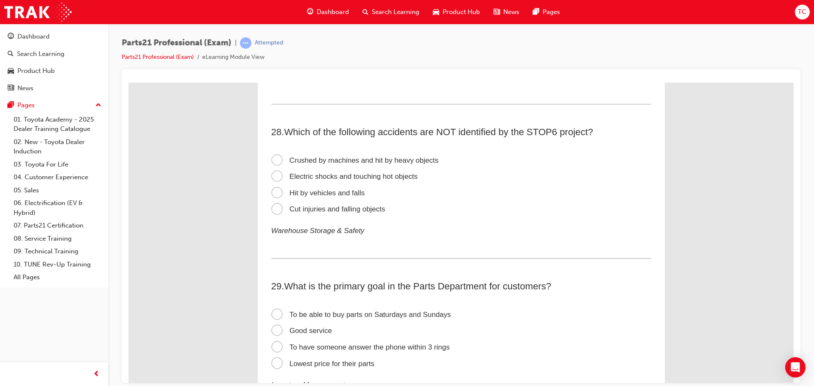
scroll to position [4536, 0]
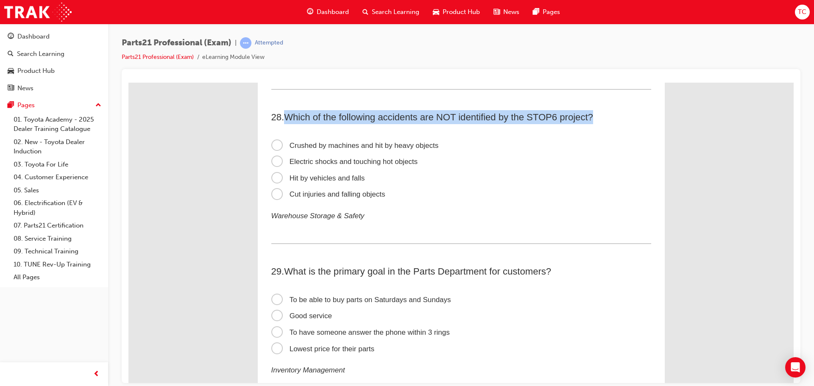
drag, startPoint x: 284, startPoint y: 117, endPoint x: 631, endPoint y: 117, distance: 346.3
click at [631, 117] on h2 "28 . Which of the following accidents are NOT identified by the STOP6 project?" at bounding box center [461, 117] width 380 height 14
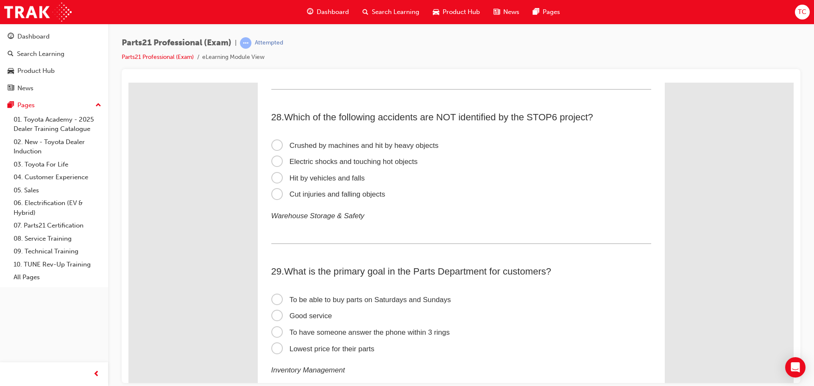
click at [578, 172] on label "Hit by vehicles and falls" at bounding box center [461, 178] width 380 height 17
click at [128, 82] on input "Hit by vehicles and falls" at bounding box center [128, 82] width 0 height 0
drag, startPoint x: 527, startPoint y: 117, endPoint x: 555, endPoint y: 120, distance: 27.8
click at [555, 120] on span "Which of the following accidents are NOT identified by the STOP6 project?" at bounding box center [438, 116] width 309 height 11
copy span "STOP6"
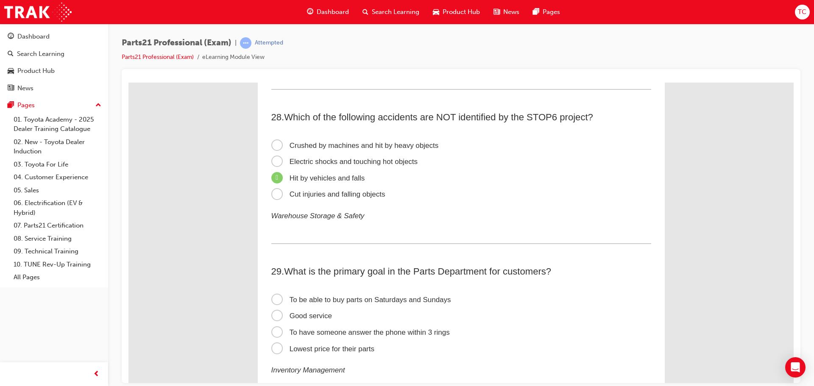
click at [321, 198] on span "Cut injuries and falling objects" at bounding box center [328, 194] width 114 height 8
click at [128, 82] on input "Cut injuries and falling objects" at bounding box center [128, 82] width 0 height 0
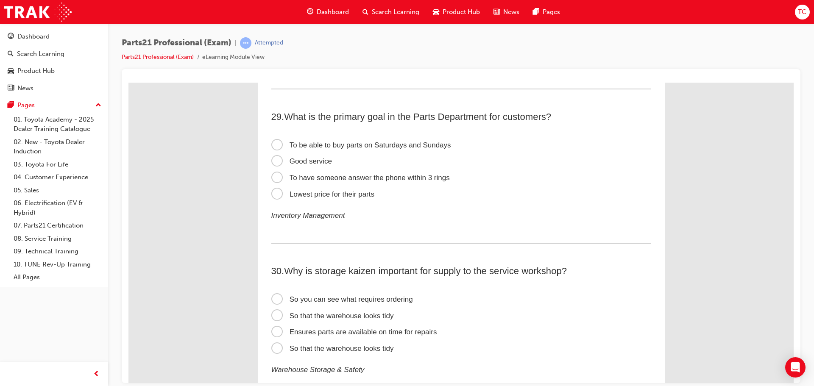
scroll to position [4706, 0]
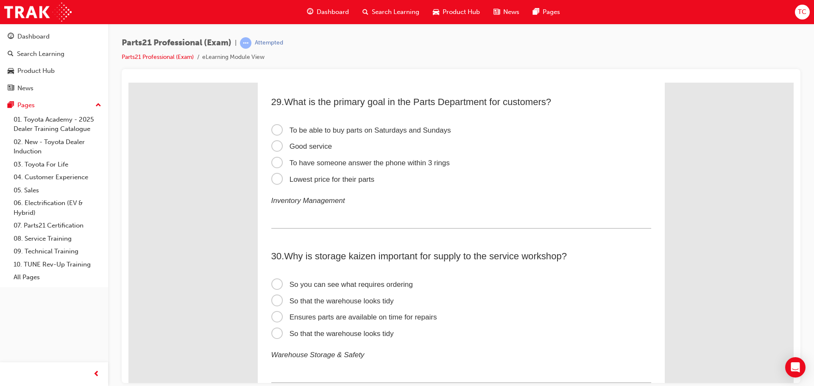
click at [297, 148] on span "Good service" at bounding box center [301, 146] width 61 height 8
click at [128, 82] on input "Good service" at bounding box center [128, 82] width 0 height 0
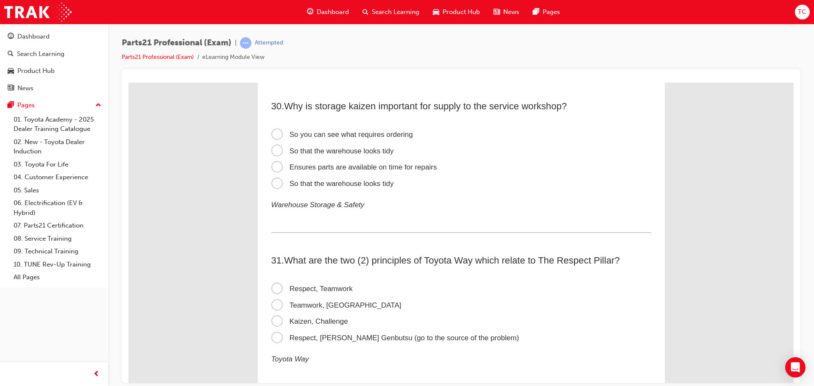
scroll to position [4875, 0]
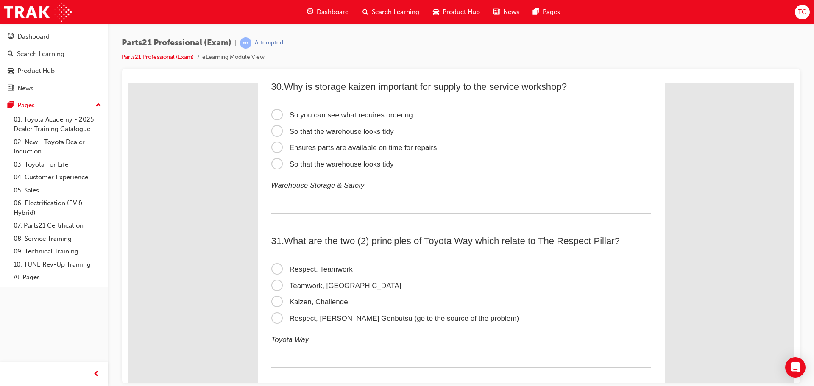
click at [305, 150] on span "Ensures parts are available on time for repairs" at bounding box center [354, 147] width 166 height 8
click at [128, 82] on input "Ensures parts are available on time for repairs" at bounding box center [128, 82] width 0 height 0
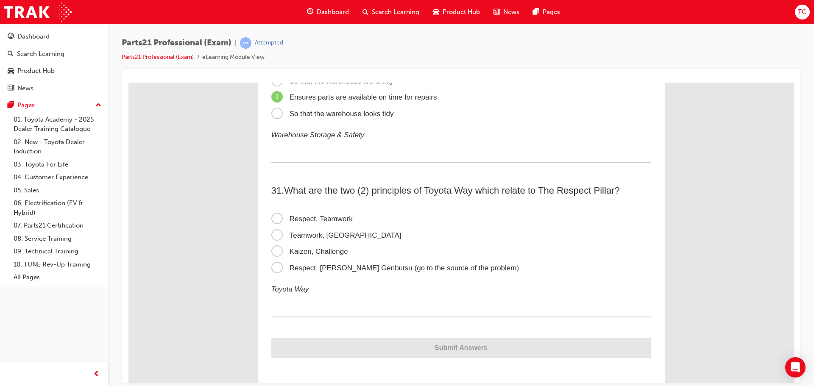
scroll to position [4928, 0]
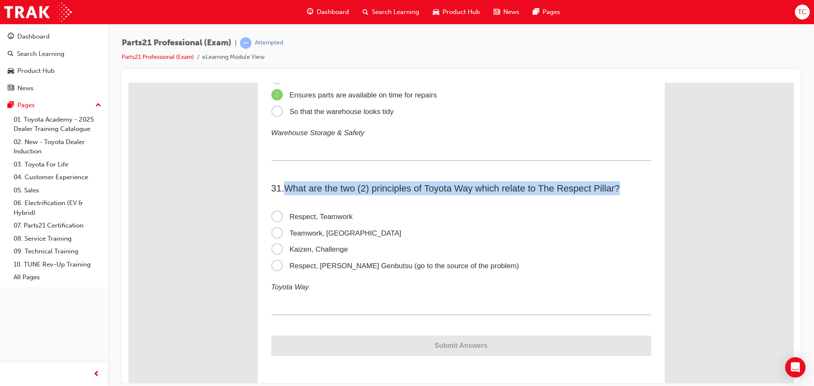
drag, startPoint x: 299, startPoint y: 188, endPoint x: 635, endPoint y: 185, distance: 336.2
click at [635, 185] on h2 "31 . What are the two (2) principles of Toyota Way which relate to The Respect …" at bounding box center [461, 188] width 380 height 14
copy span "What are the two (2) principles of Toyota Way which relate to The Respect Pilla…"
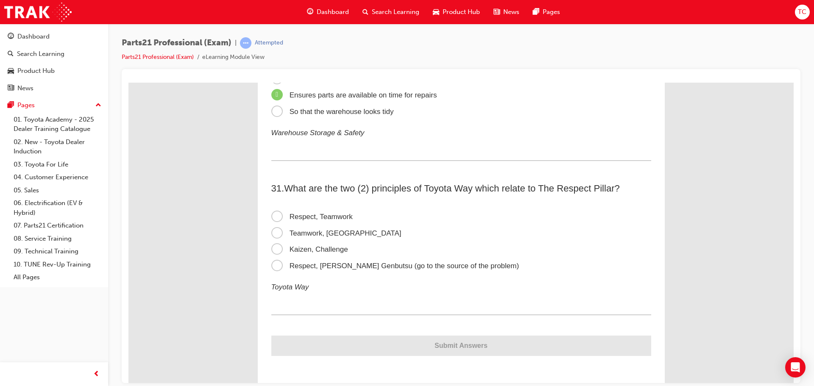
click at [308, 262] on span "Respect, [PERSON_NAME] Genbutsu (go to the source of the problem)" at bounding box center [395, 266] width 248 height 8
click at [128, 82] on input "Respect, [PERSON_NAME] Genbutsu (go to the source of the problem)" at bounding box center [128, 82] width 0 height 0
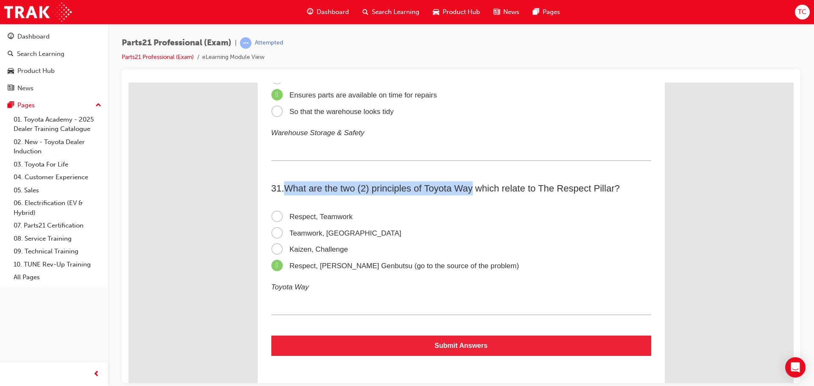
drag, startPoint x: 471, startPoint y: 188, endPoint x: 285, endPoint y: 191, distance: 185.3
click at [285, 191] on span "What are the two (2) principles of Toyota Way which relate to The Respect Pilla…" at bounding box center [452, 188] width 336 height 11
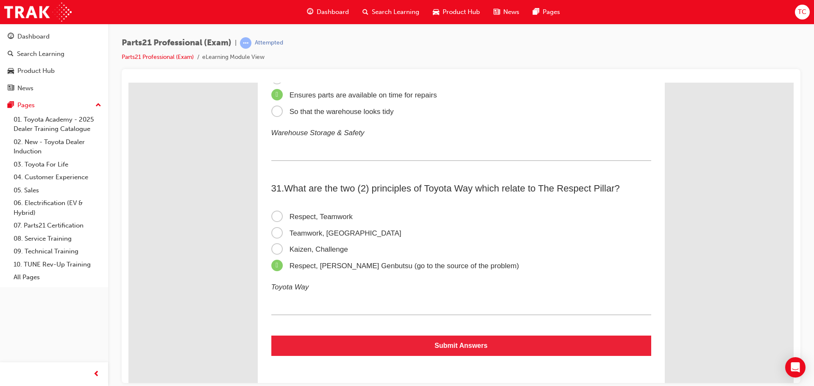
drag, startPoint x: 301, startPoint y: 195, endPoint x: 281, endPoint y: 195, distance: 19.1
click at [281, 195] on div "31 . What are the two (2) principles of Toyota Way which relate to The Respect …" at bounding box center [461, 248] width 380 height 134
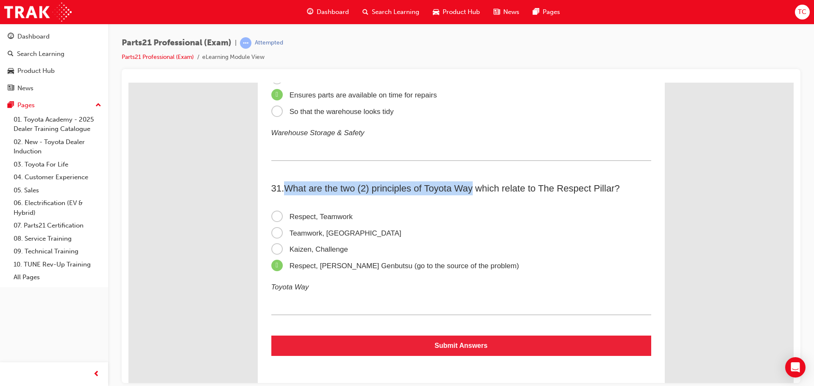
drag, startPoint x: 283, startPoint y: 189, endPoint x: 471, endPoint y: 192, distance: 188.7
click at [471, 192] on h2 "31 . What are the two (2) principles of Toyota Way which relate to The Respect …" at bounding box center [461, 188] width 380 height 14
copy span "What are the two (2) principles of Toyota Way"
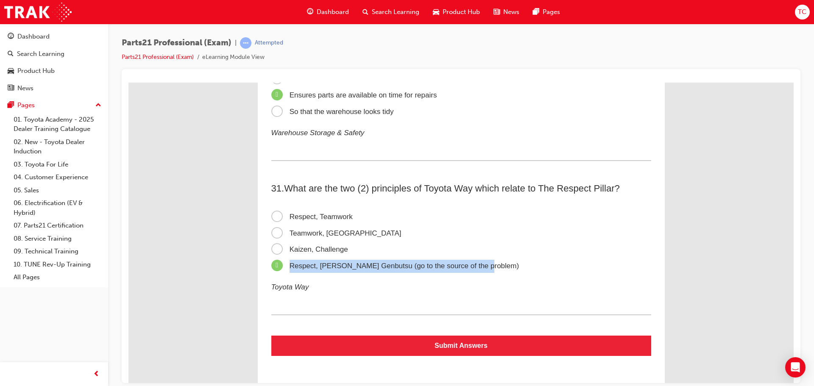
drag, startPoint x: 492, startPoint y: 269, endPoint x: 286, endPoint y: 273, distance: 206.1
click at [286, 273] on label "Respect, [PERSON_NAME] Genbutsu (go to the source of the problem)" at bounding box center [461, 266] width 380 height 17
copy span "Respect, [PERSON_NAME] Genbutsu (go to the source of the problem)"
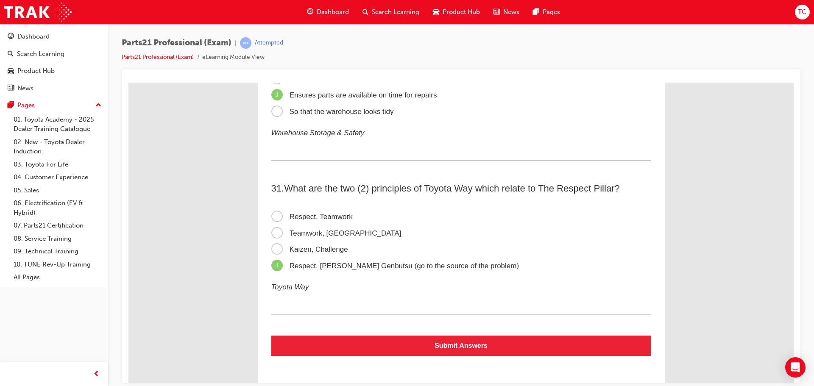
drag, startPoint x: 321, startPoint y: 211, endPoint x: 325, endPoint y: 216, distance: 6.3
click at [321, 211] on label "Respect, Teamwork" at bounding box center [461, 217] width 380 height 17
click at [128, 82] on input "Respect, Teamwork" at bounding box center [128, 82] width 0 height 0
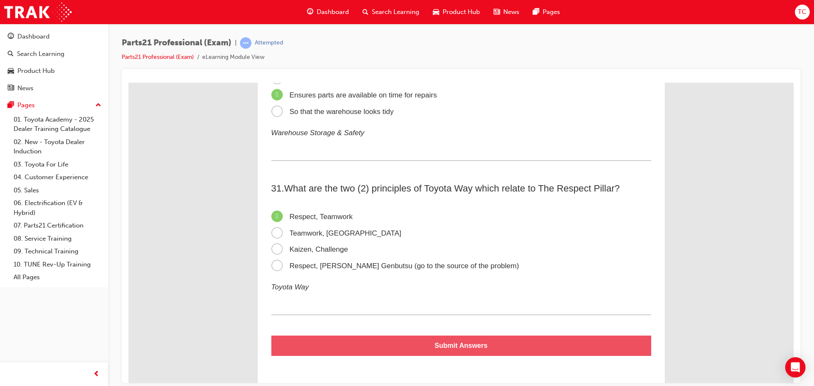
click at [429, 349] on button "Submit Answers" at bounding box center [461, 345] width 380 height 20
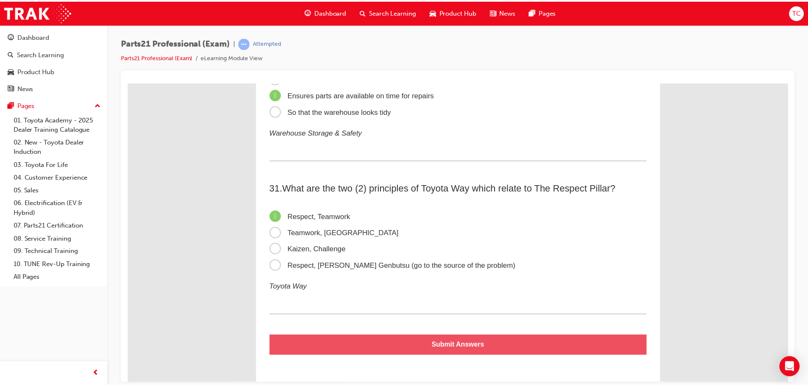
scroll to position [0, 0]
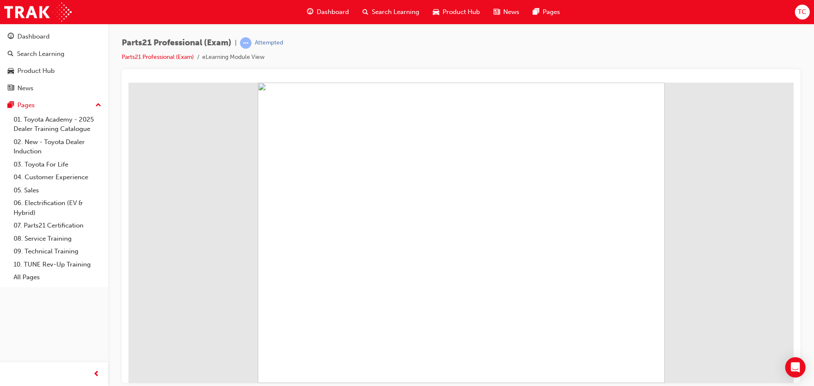
drag, startPoint x: 427, startPoint y: 298, endPoint x: 365, endPoint y: 297, distance: 62.3
